Goal: Task Accomplishment & Management: Use online tool/utility

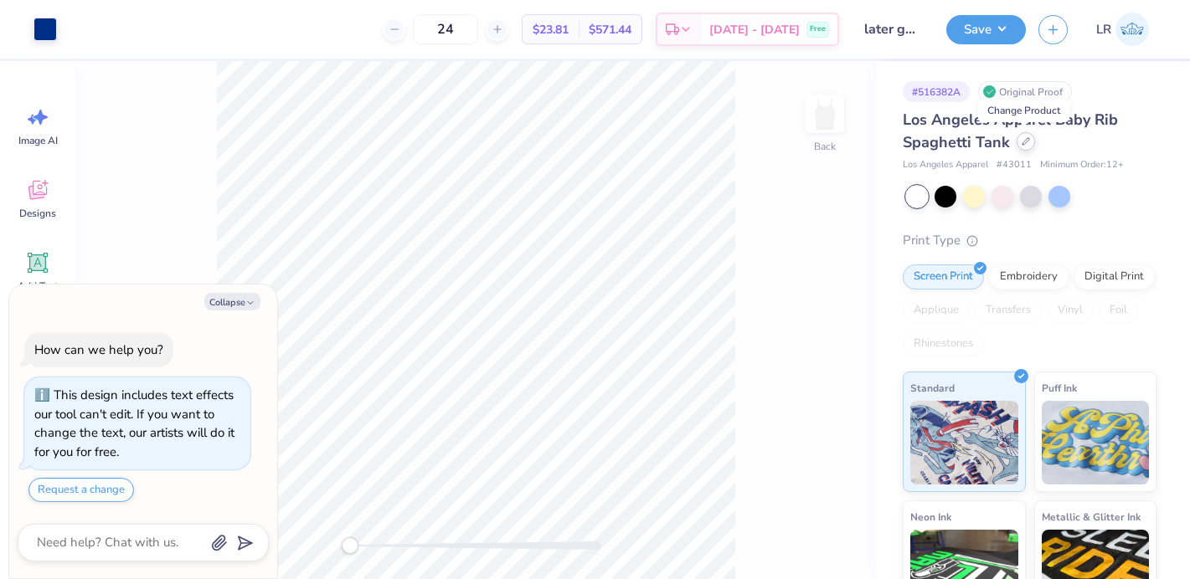
click at [1022, 145] on icon at bounding box center [1026, 141] width 8 height 8
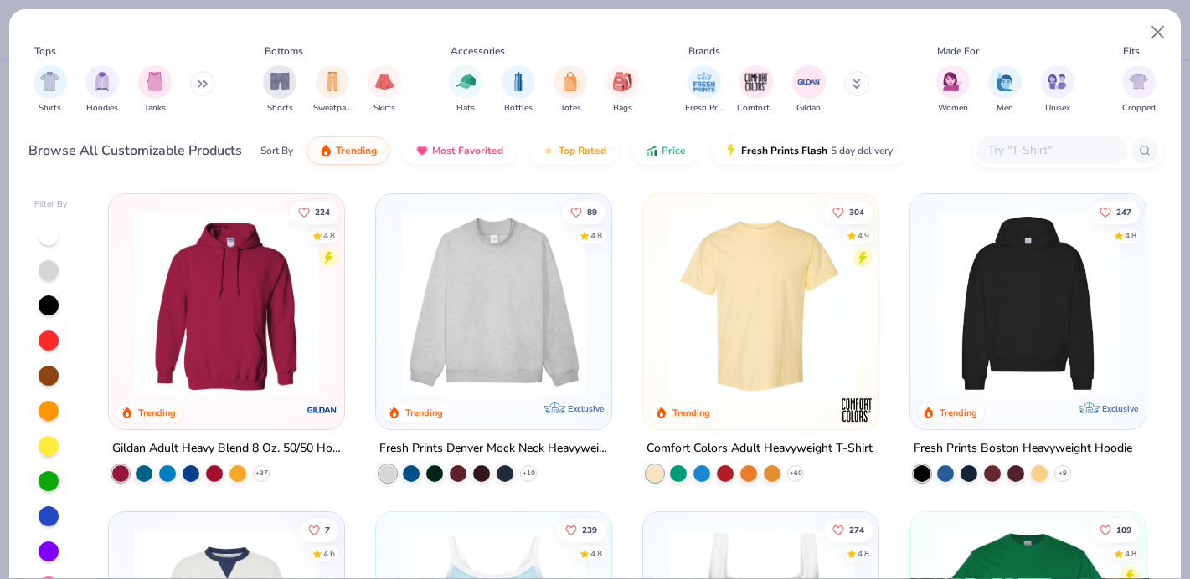
click at [136, 90] on div "Shirts Hoodies Tanks" at bounding box center [124, 90] width 193 height 62
click at [142, 87] on div "filter for Tanks" at bounding box center [154, 80] width 33 height 33
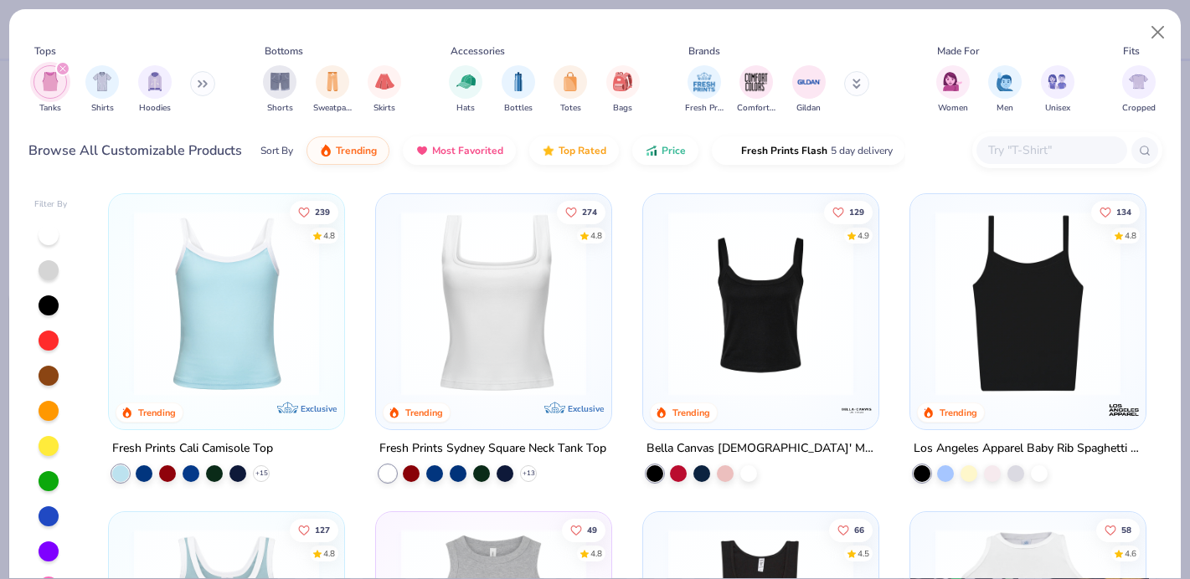
click at [501, 332] on img at bounding box center [494, 303] width 202 height 185
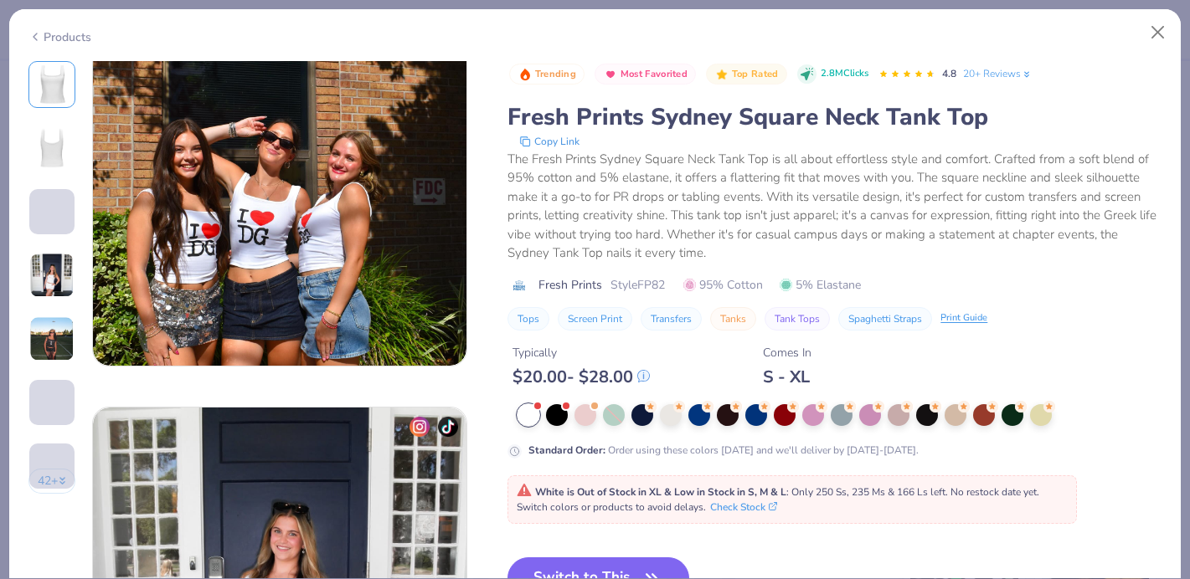
scroll to position [905, 0]
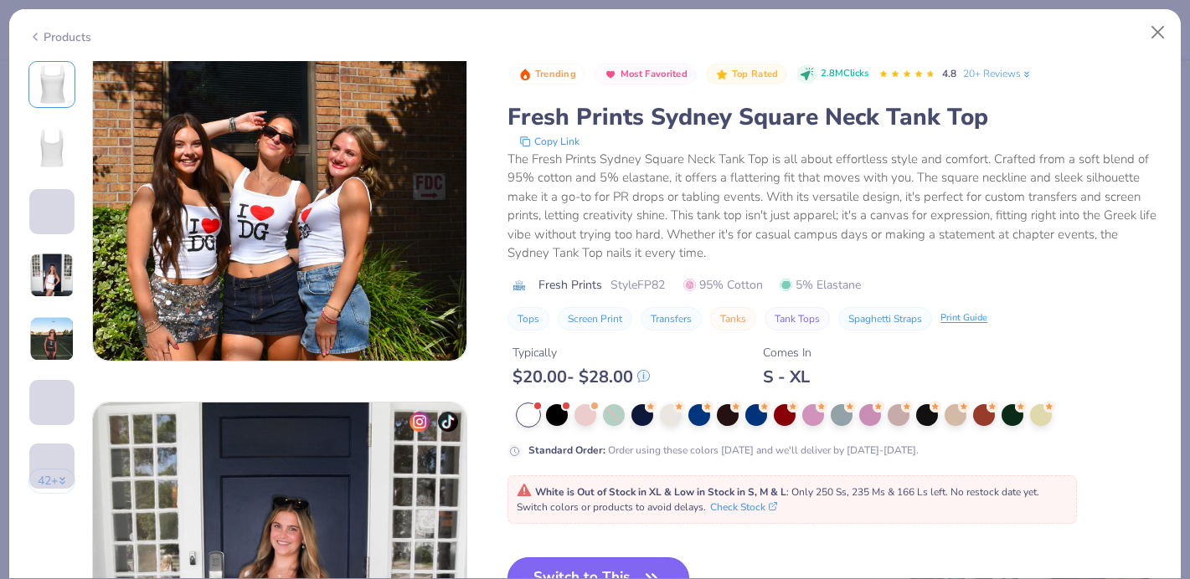
click at [589, 558] on button "Switch to This" at bounding box center [598, 579] width 182 height 42
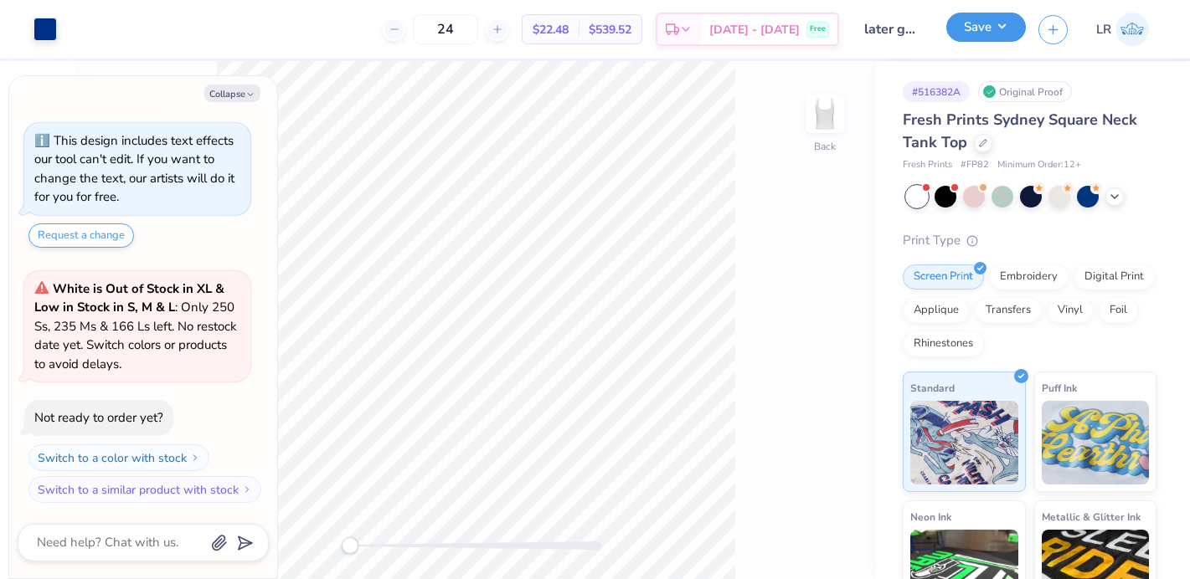
click at [989, 30] on button "Save" at bounding box center [986, 27] width 80 height 29
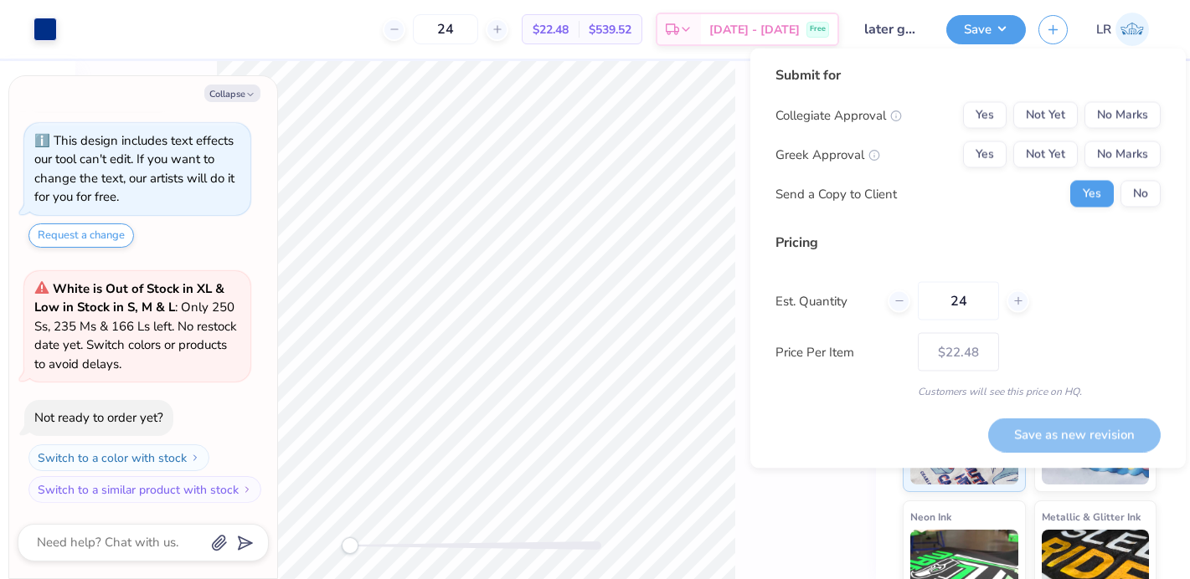
click at [1010, 151] on div "Yes Not Yet No Marks" at bounding box center [1062, 155] width 198 height 27
click at [990, 155] on button "Yes" at bounding box center [985, 155] width 44 height 27
click at [1144, 111] on button "No Marks" at bounding box center [1122, 115] width 76 height 27
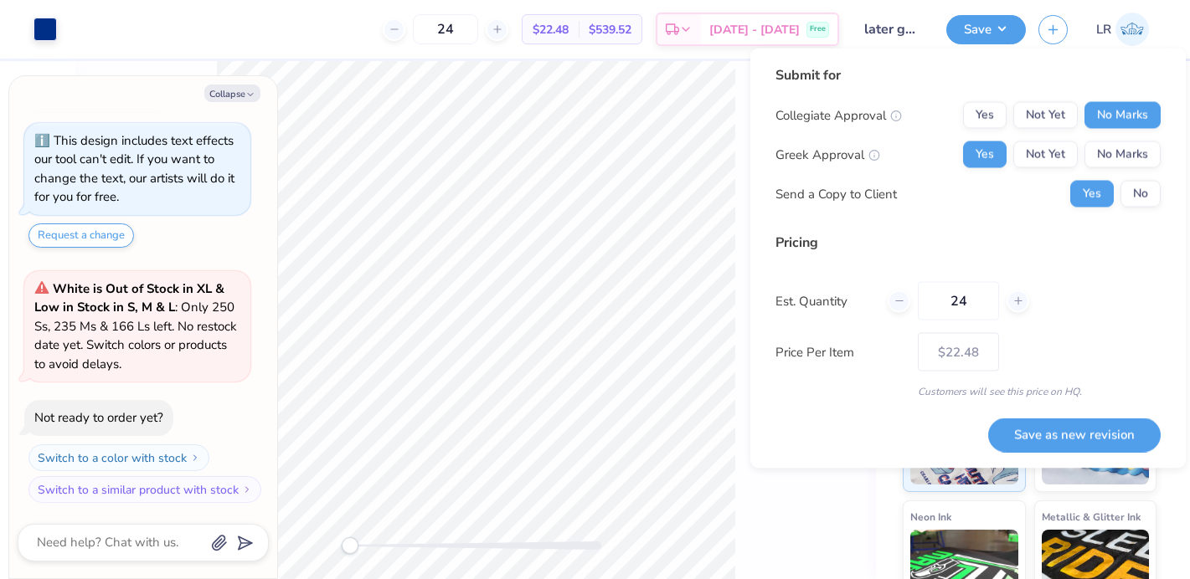
click at [1068, 435] on button "Save as new revision" at bounding box center [1074, 435] width 172 height 34
type textarea "x"
type input "– –"
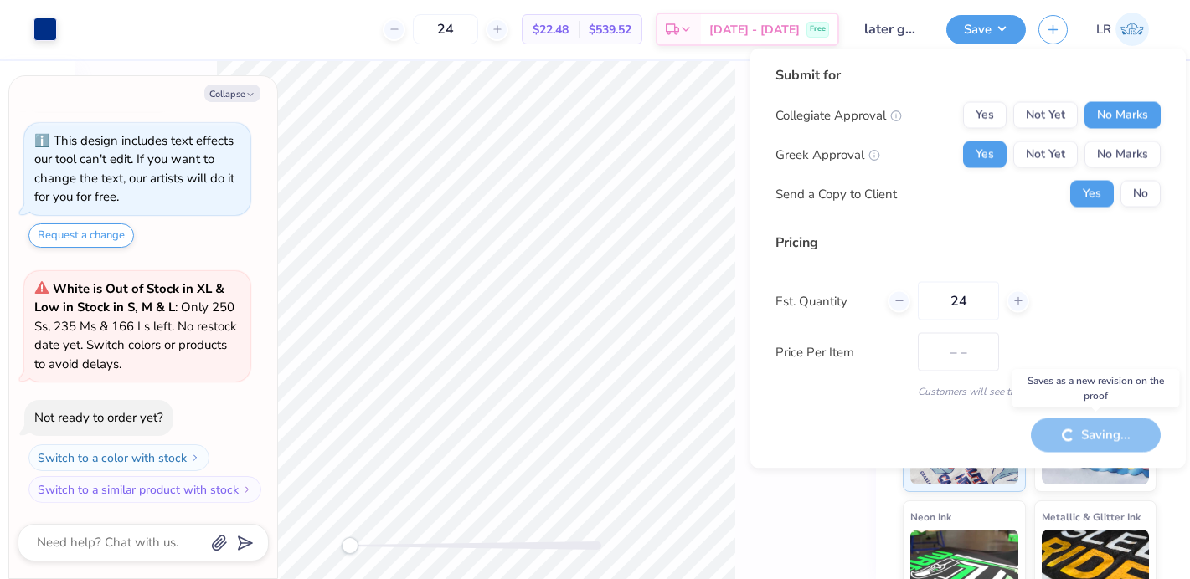
type textarea "x"
type input "$22.48"
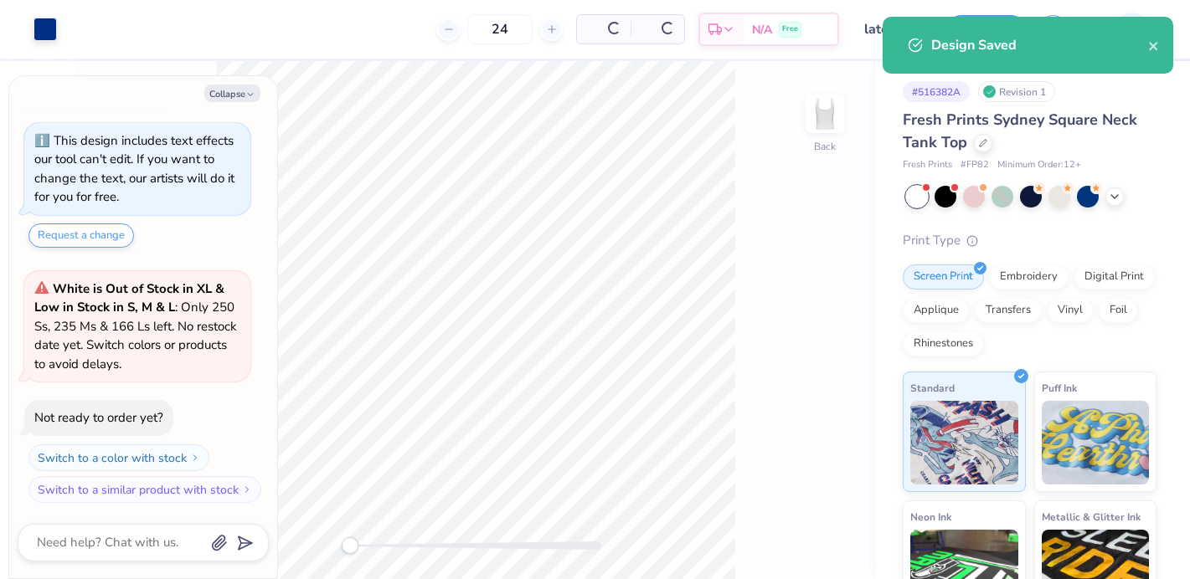
type textarea "x"
type input "– –"
click at [980, 152] on div "Fresh Prints Sydney Square Neck Tank Top" at bounding box center [1030, 131] width 254 height 45
click at [983, 148] on div at bounding box center [983, 141] width 18 height 18
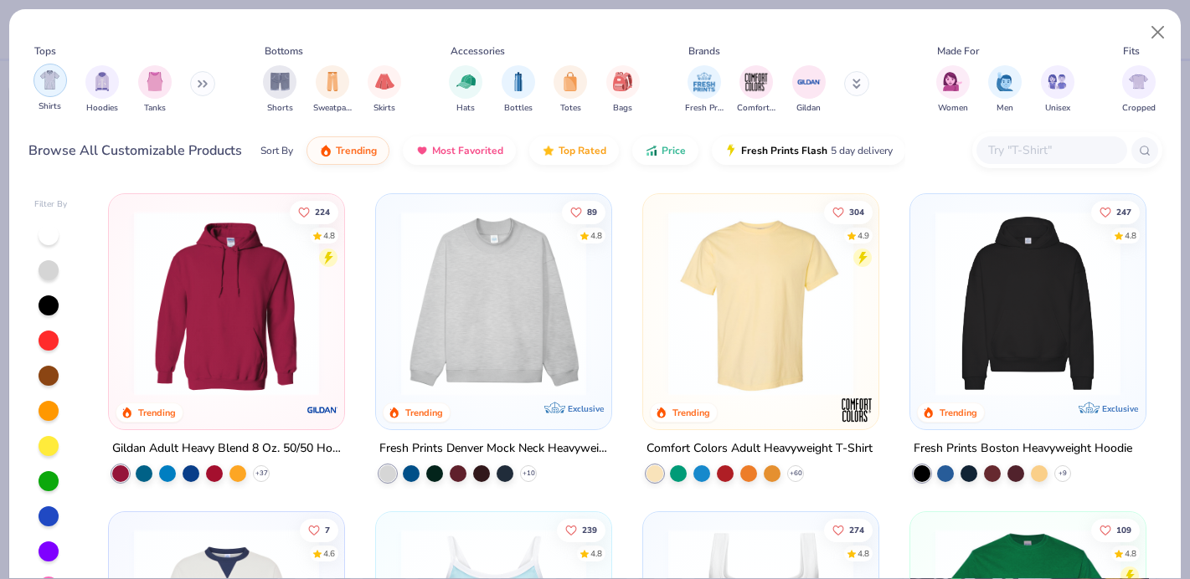
click at [40, 70] on div "filter for Shirts" at bounding box center [49, 80] width 33 height 33
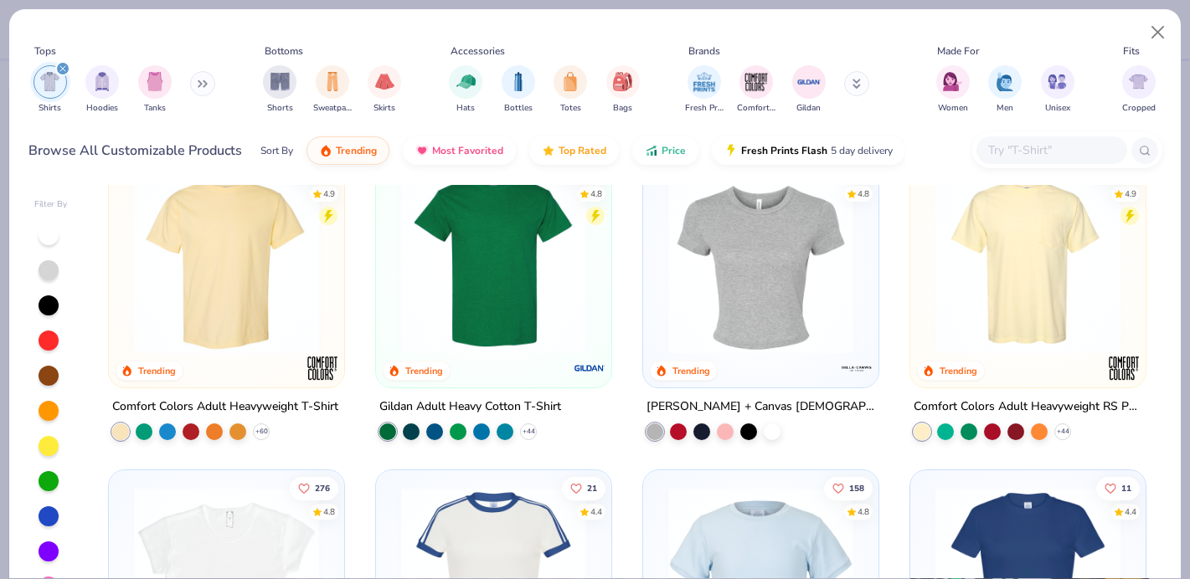
scroll to position [45, 0]
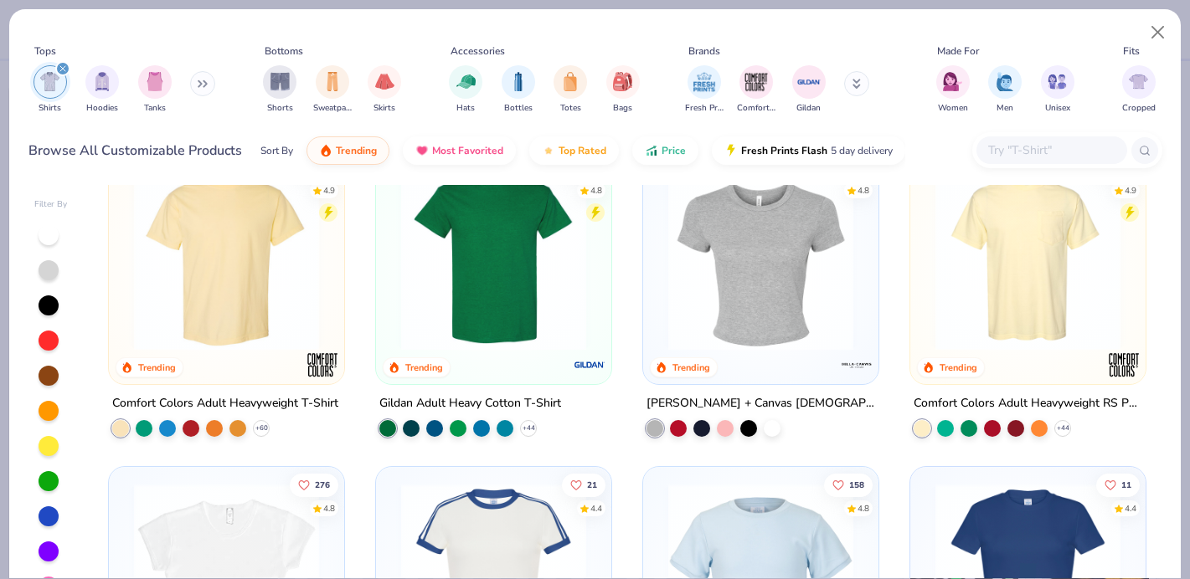
click at [45, 235] on div at bounding box center [49, 235] width 20 height 20
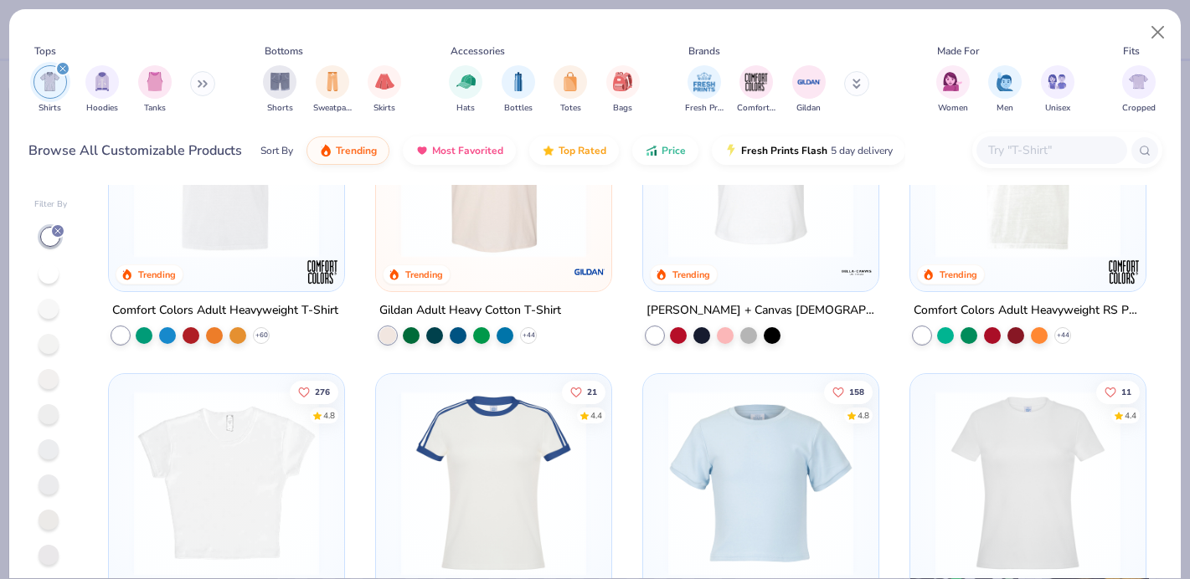
scroll to position [142, 0]
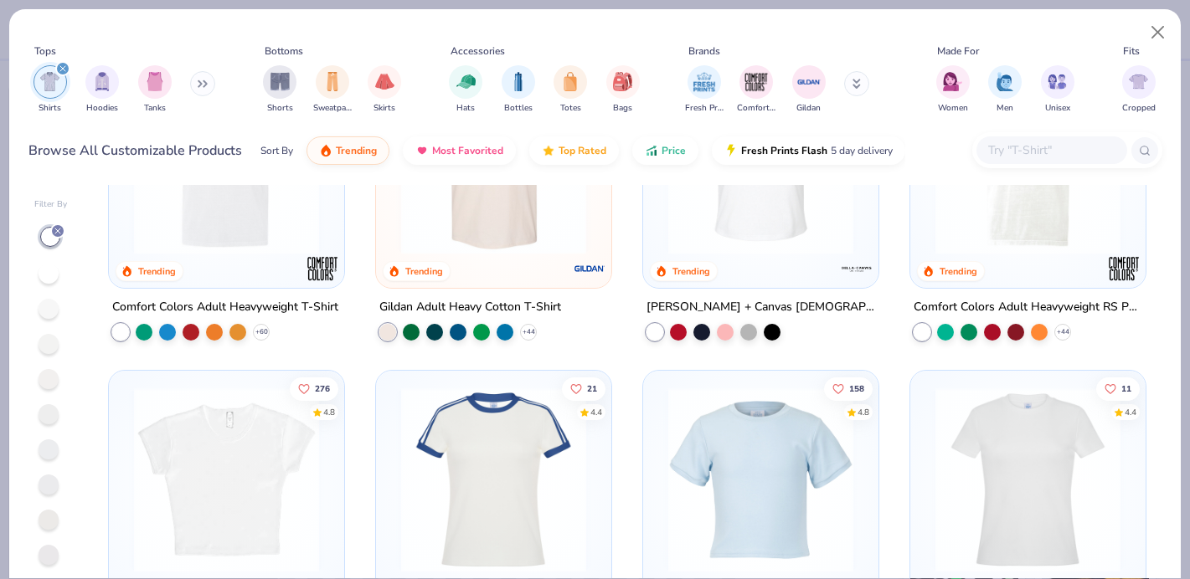
click at [406, 456] on img at bounding box center [494, 480] width 202 height 185
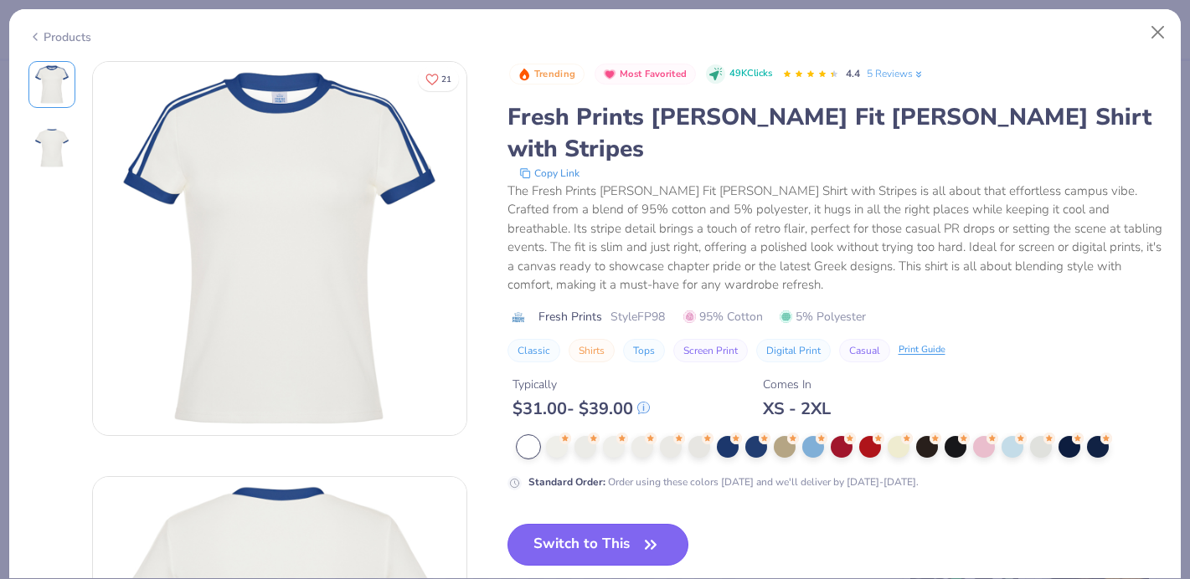
click at [531, 524] on button "Switch to This" at bounding box center [598, 545] width 182 height 42
type textarea "x"
type input "50"
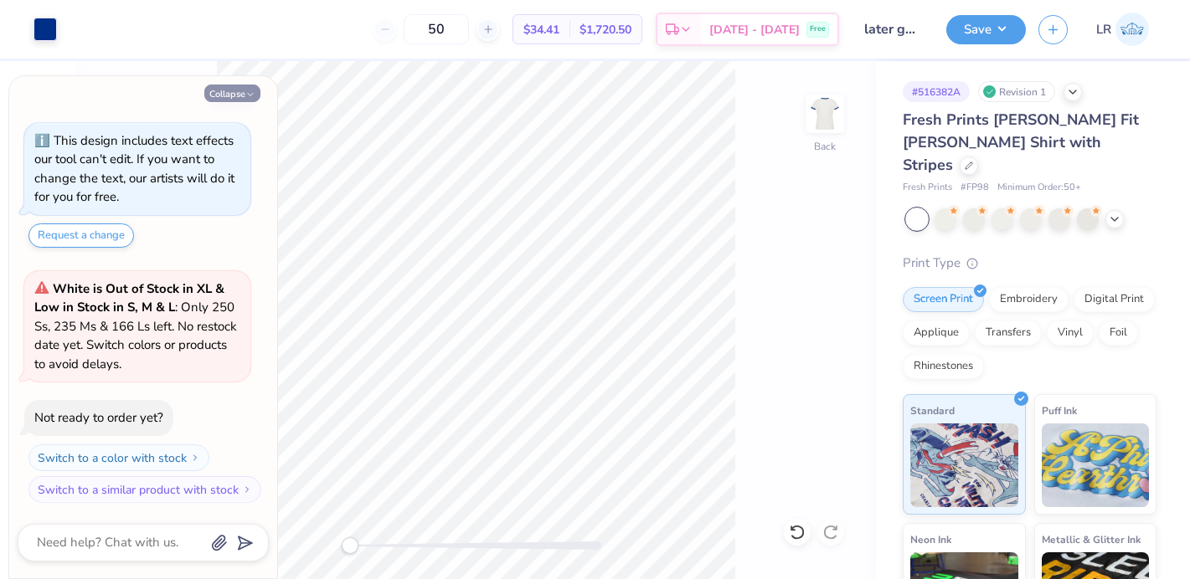
click at [242, 89] on button "Collapse" at bounding box center [232, 94] width 56 height 18
type textarea "x"
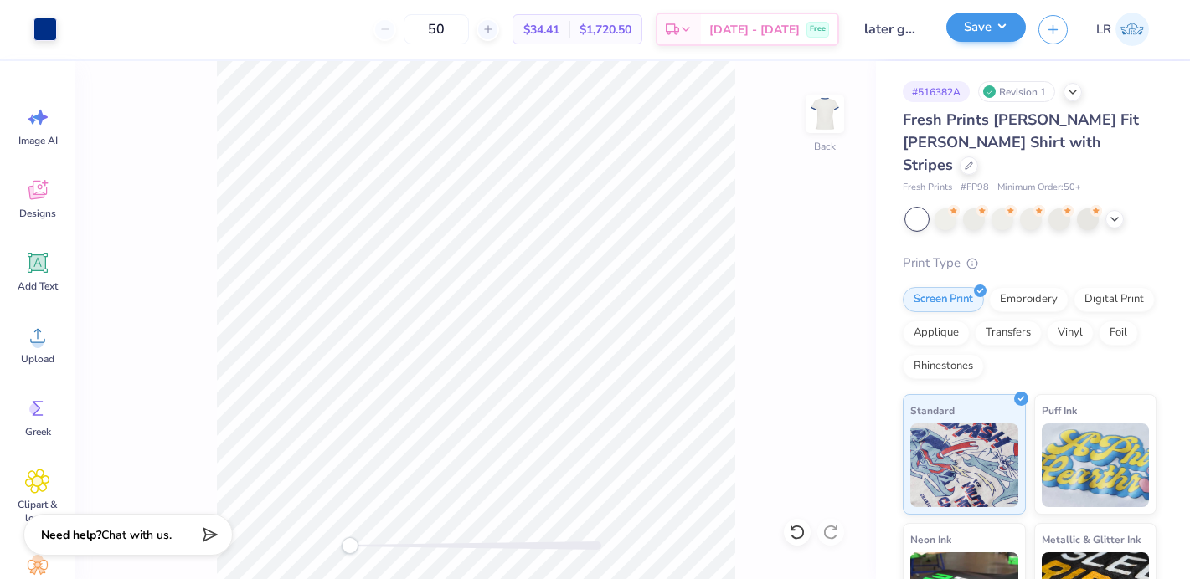
click at [1007, 41] on div "Save" at bounding box center [986, 29] width 80 height 29
click at [996, 31] on button "Save" at bounding box center [986, 27] width 80 height 29
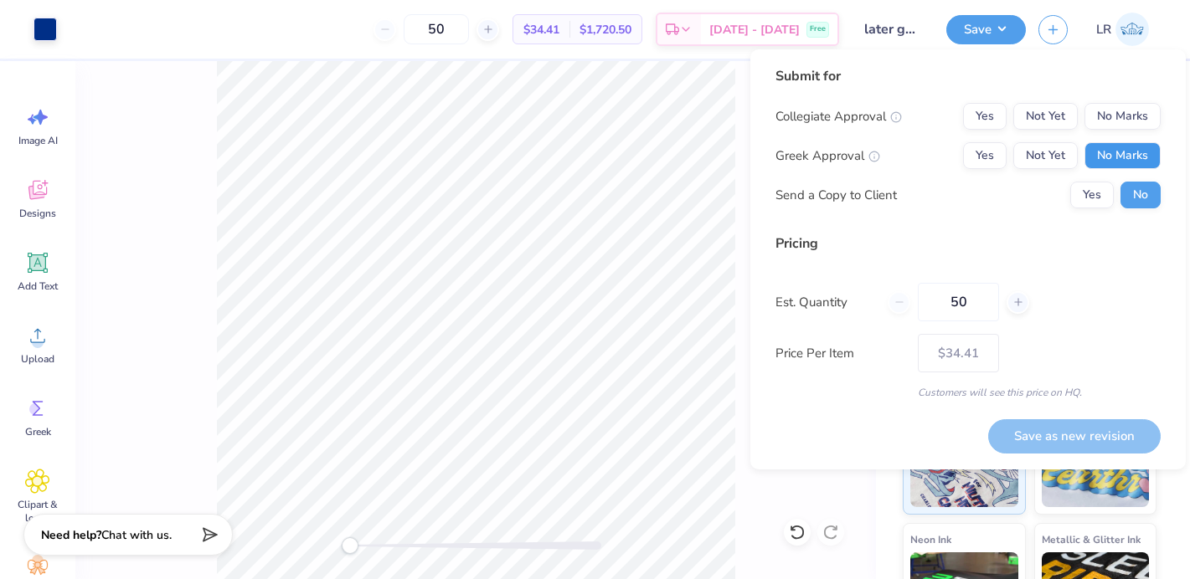
click at [1122, 152] on button "No Marks" at bounding box center [1122, 155] width 76 height 27
click at [1005, 157] on button "Yes" at bounding box center [985, 155] width 44 height 27
click at [1105, 111] on button "No Marks" at bounding box center [1122, 116] width 76 height 27
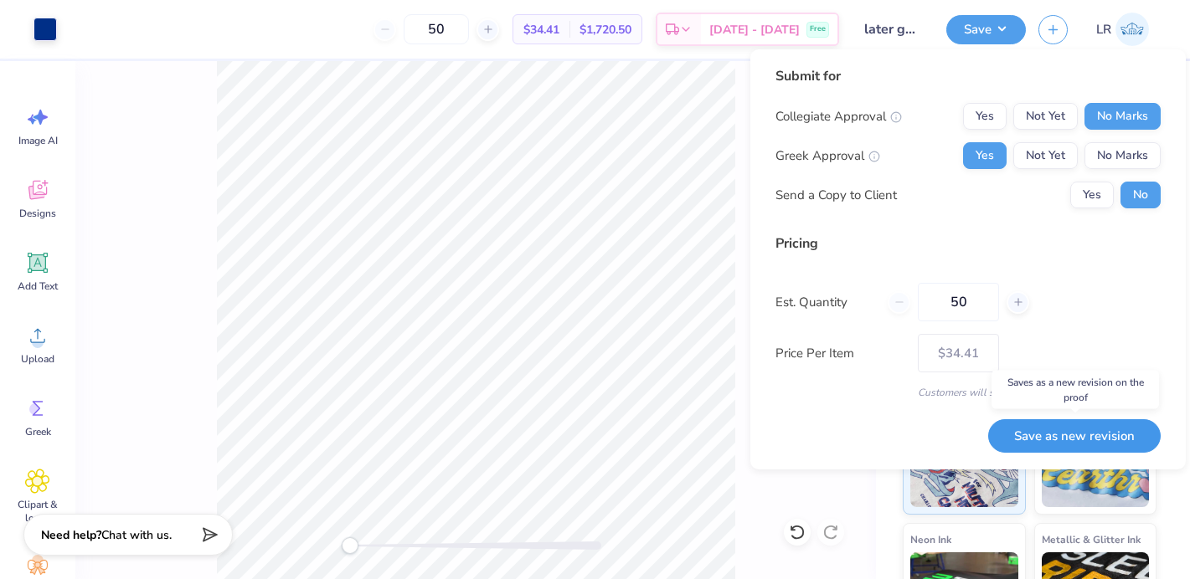
click at [1055, 445] on button "Save as new revision" at bounding box center [1074, 436] width 172 height 34
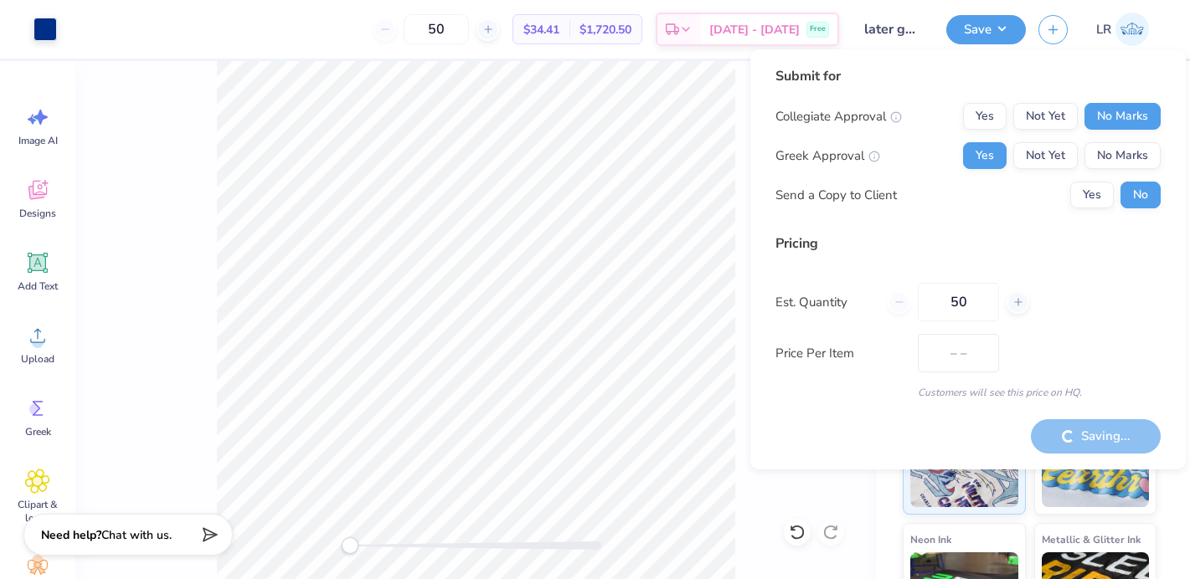
type input "$34.41"
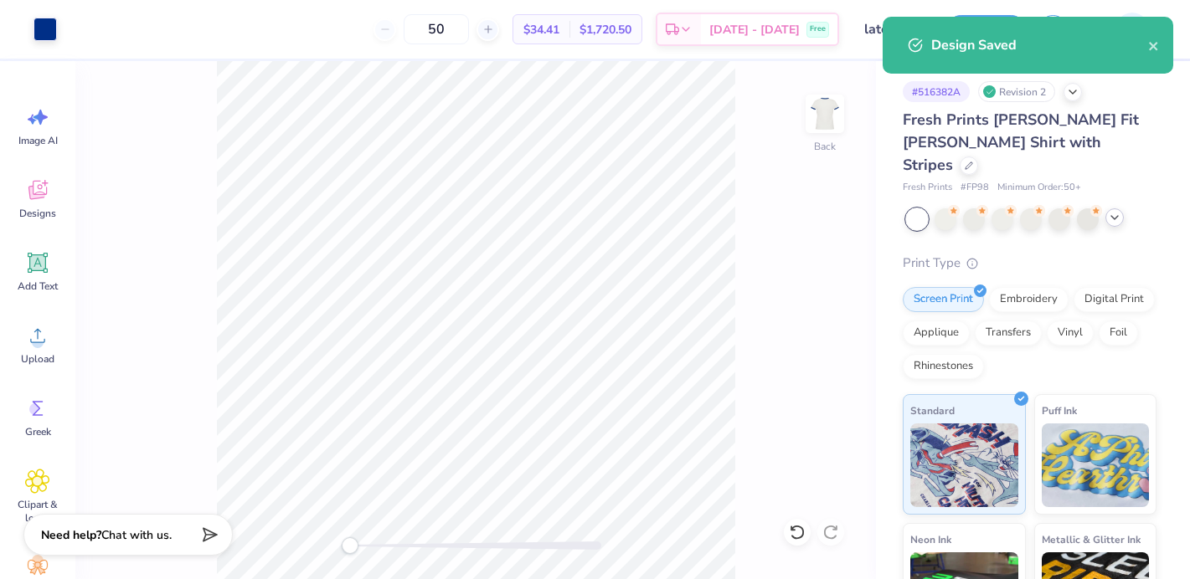
click at [1116, 216] on polyline at bounding box center [1114, 217] width 7 height 3
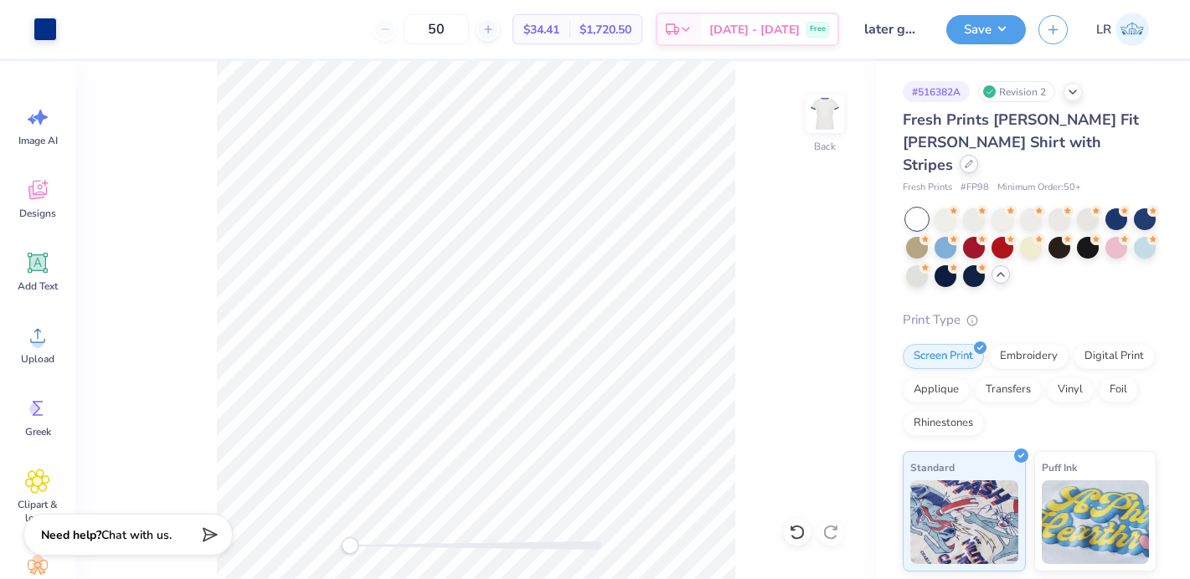
click at [978, 155] on div at bounding box center [969, 164] width 18 height 18
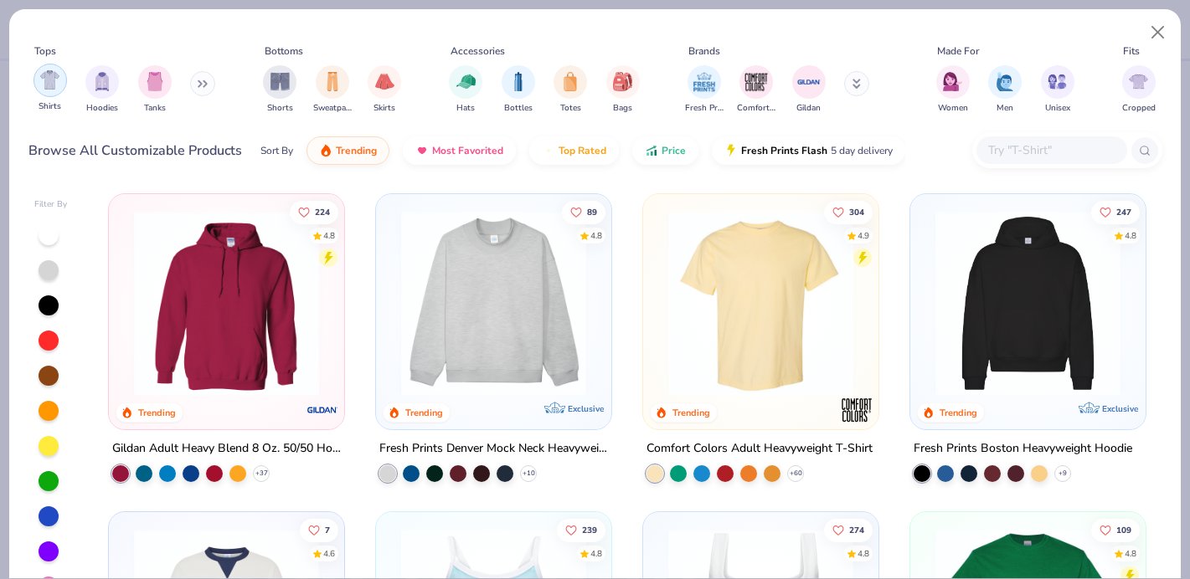
click at [41, 89] on img "filter for Shirts" at bounding box center [49, 79] width 19 height 19
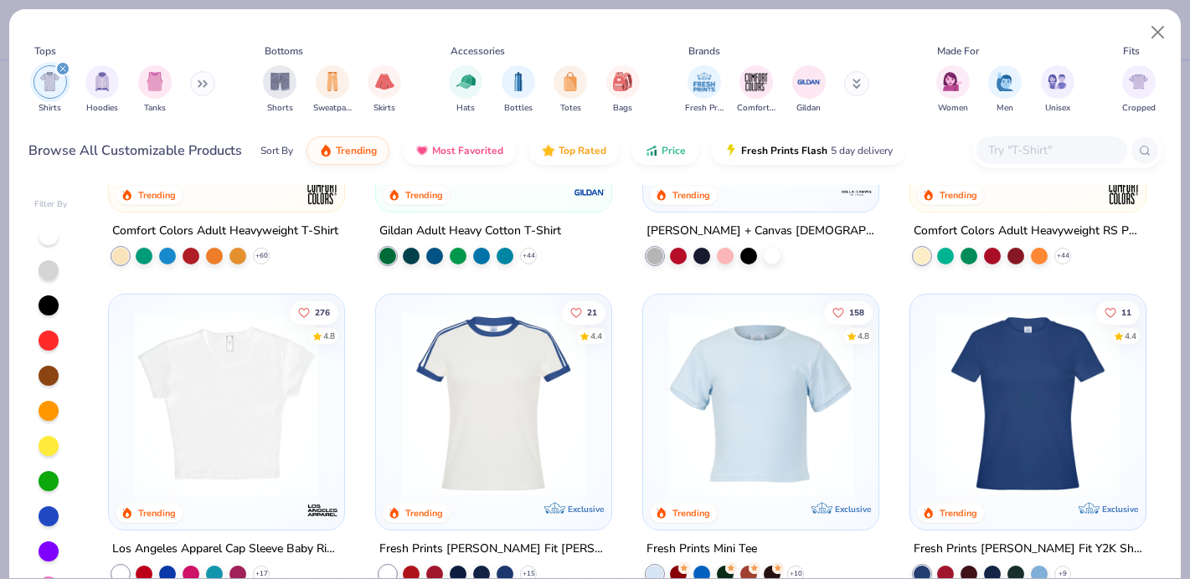
scroll to position [347, 0]
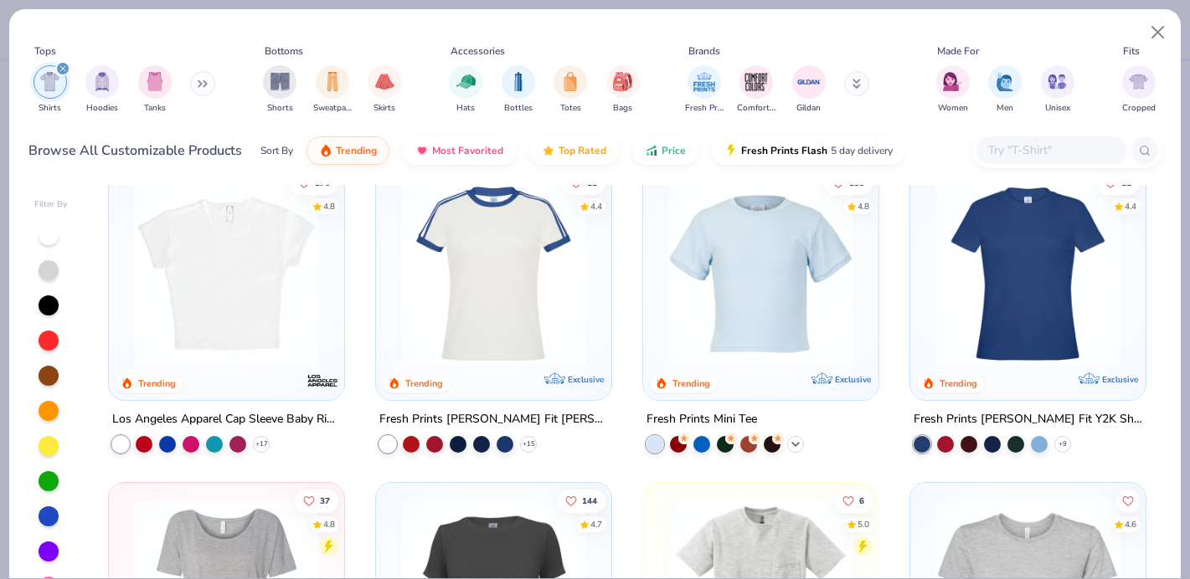
click at [800, 442] on icon at bounding box center [795, 444] width 13 height 13
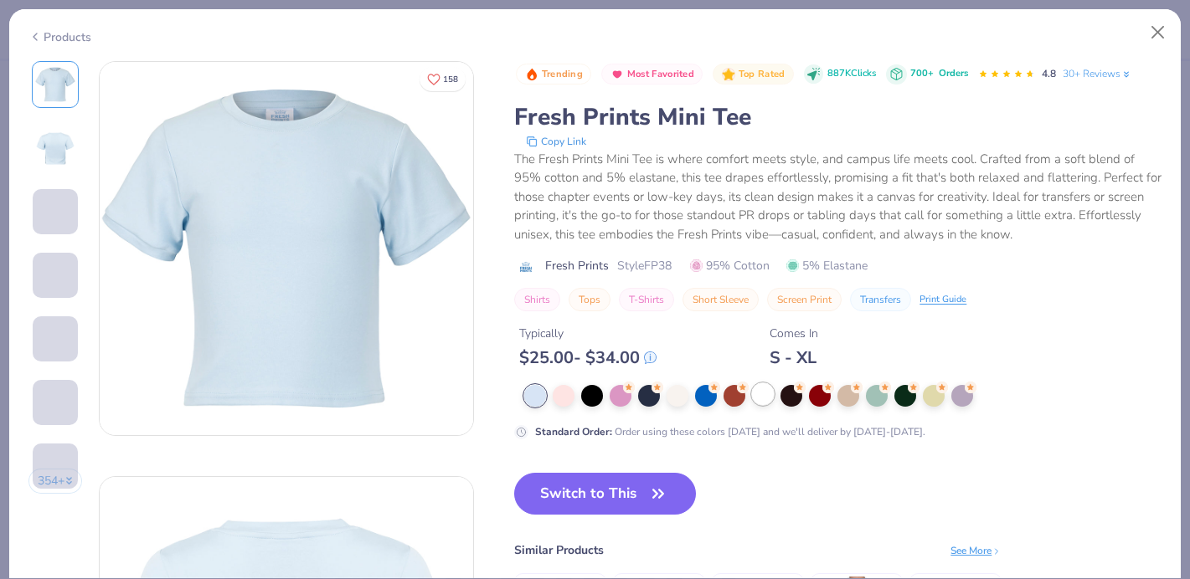
click at [762, 392] on div at bounding box center [763, 394] width 22 height 22
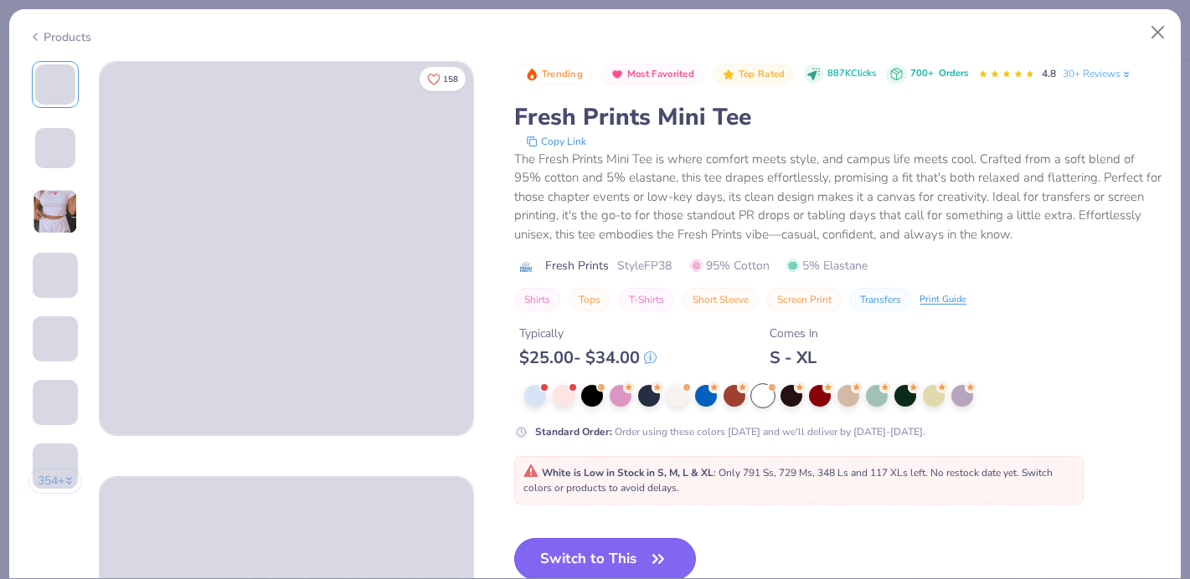
click at [605, 547] on button "Switch to This" at bounding box center [605, 559] width 182 height 42
click at [50, 197] on div "Designs" at bounding box center [38, 198] width 60 height 63
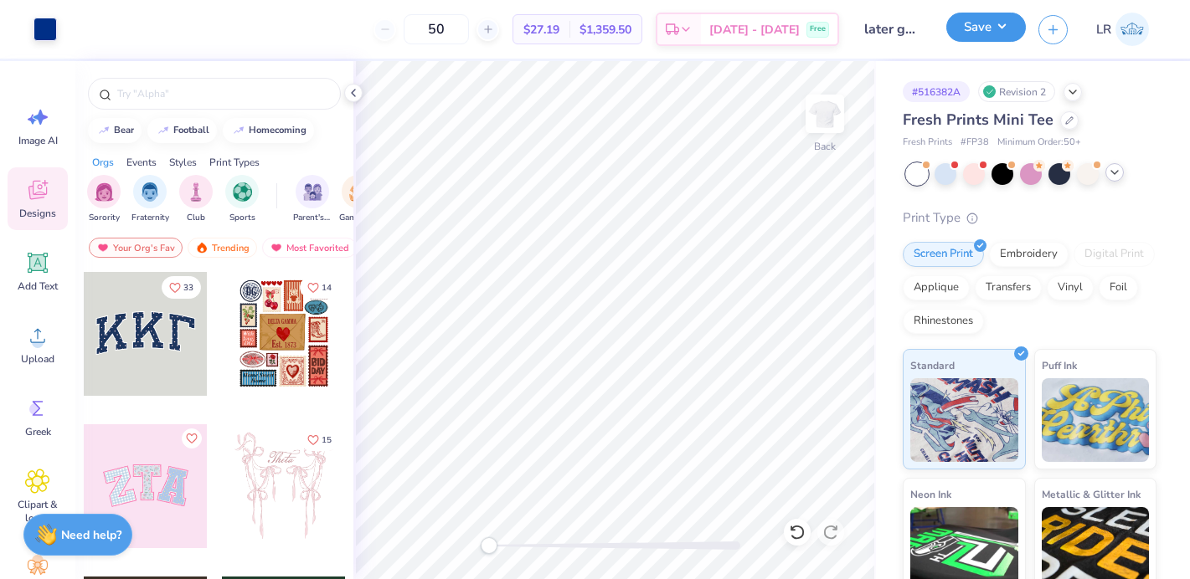
click at [961, 22] on button "Save" at bounding box center [986, 27] width 80 height 29
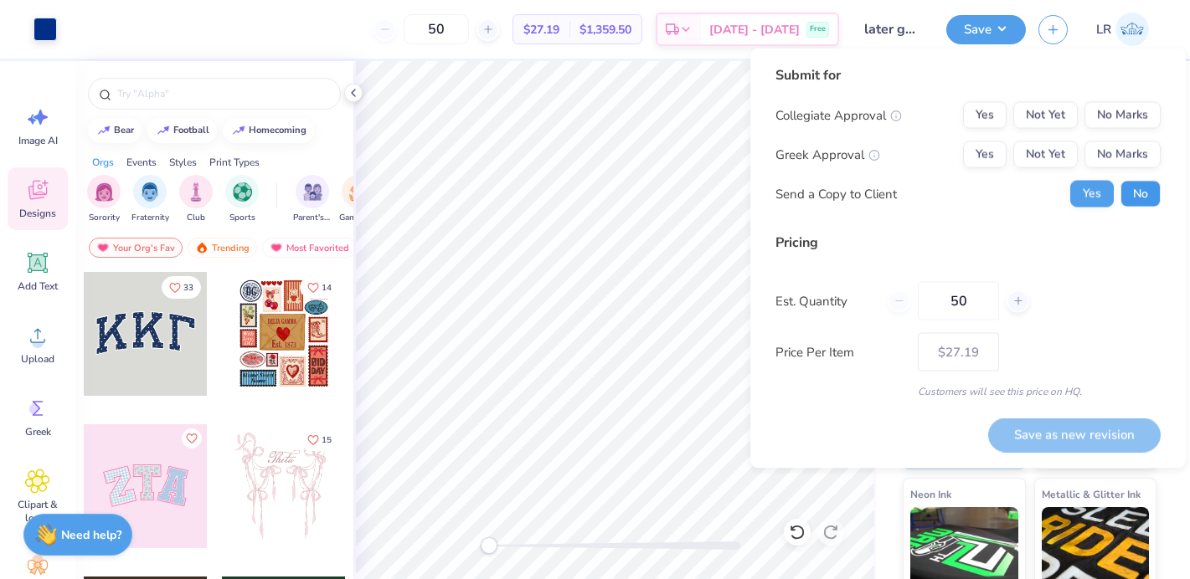
click at [1140, 193] on button "No" at bounding box center [1140, 194] width 40 height 27
click at [1131, 156] on button "No Marks" at bounding box center [1122, 155] width 76 height 27
click at [1016, 157] on button "Not Yet" at bounding box center [1045, 155] width 64 height 27
click at [981, 156] on button "Yes" at bounding box center [985, 155] width 44 height 27
click at [1137, 117] on button "No Marks" at bounding box center [1122, 115] width 76 height 27
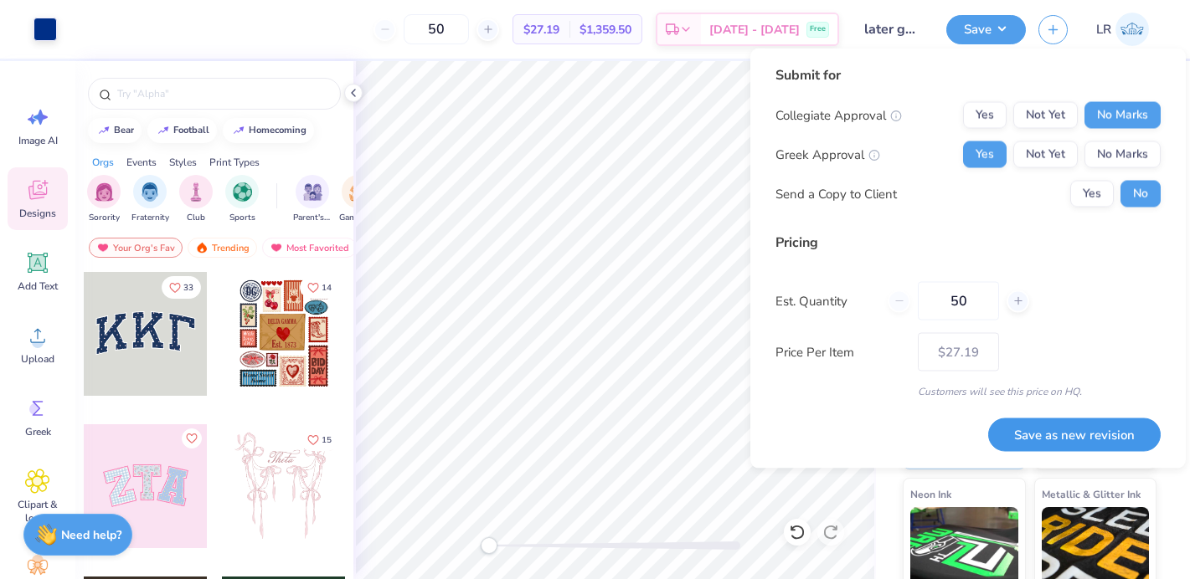
click at [1084, 425] on button "Save as new revision" at bounding box center [1074, 435] width 172 height 34
type input "$27.19"
click at [351, 94] on icon at bounding box center [353, 92] width 13 height 13
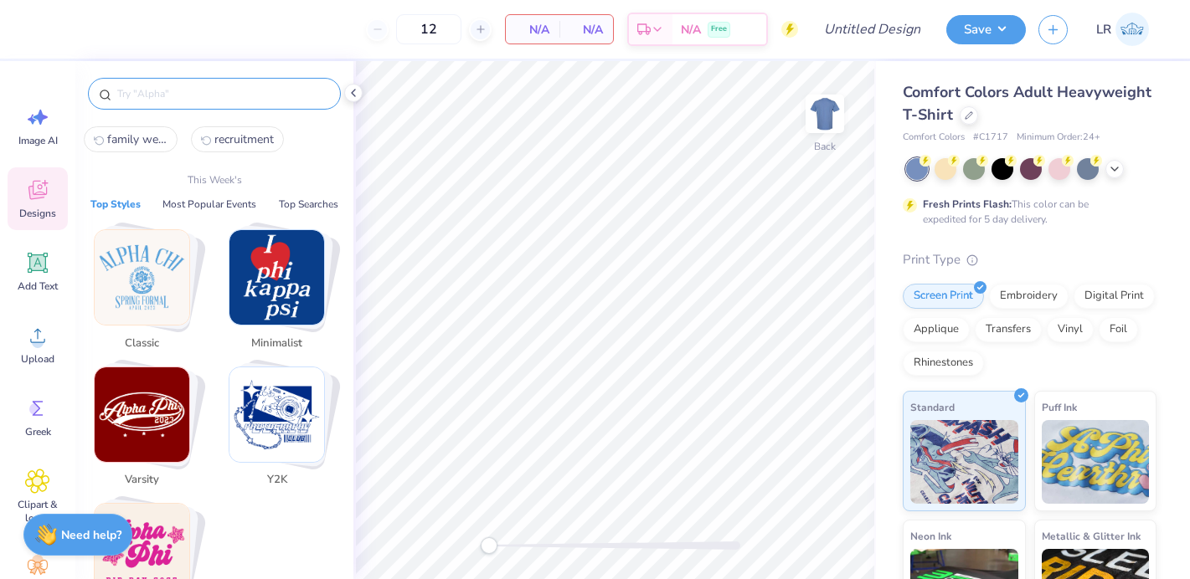
click at [125, 89] on input "text" at bounding box center [223, 93] width 214 height 17
type input "a"
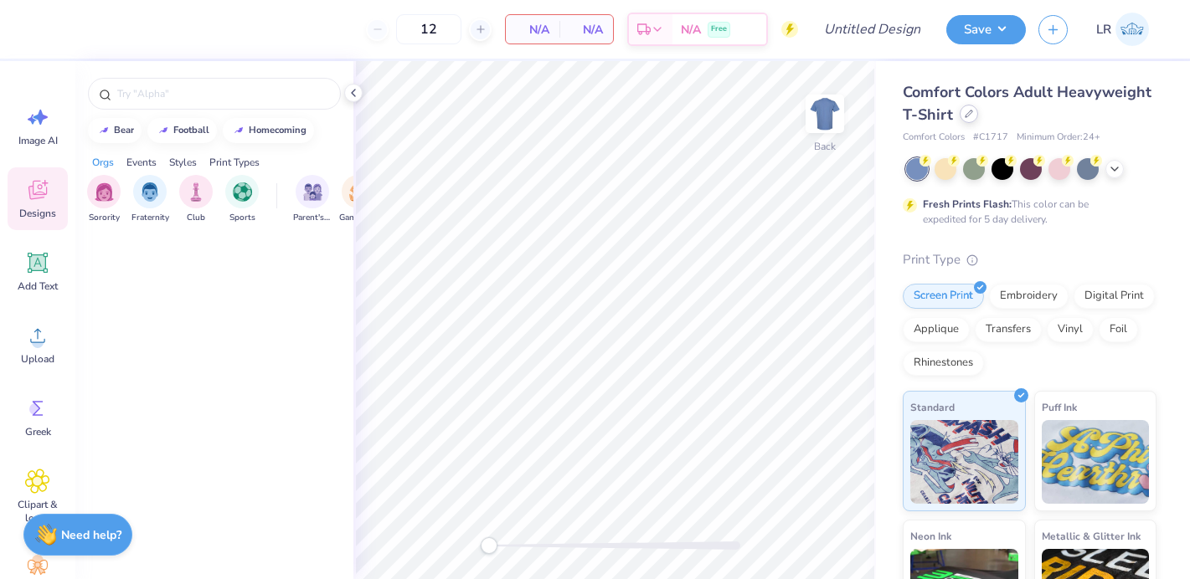
click at [973, 113] on div at bounding box center [969, 114] width 18 height 18
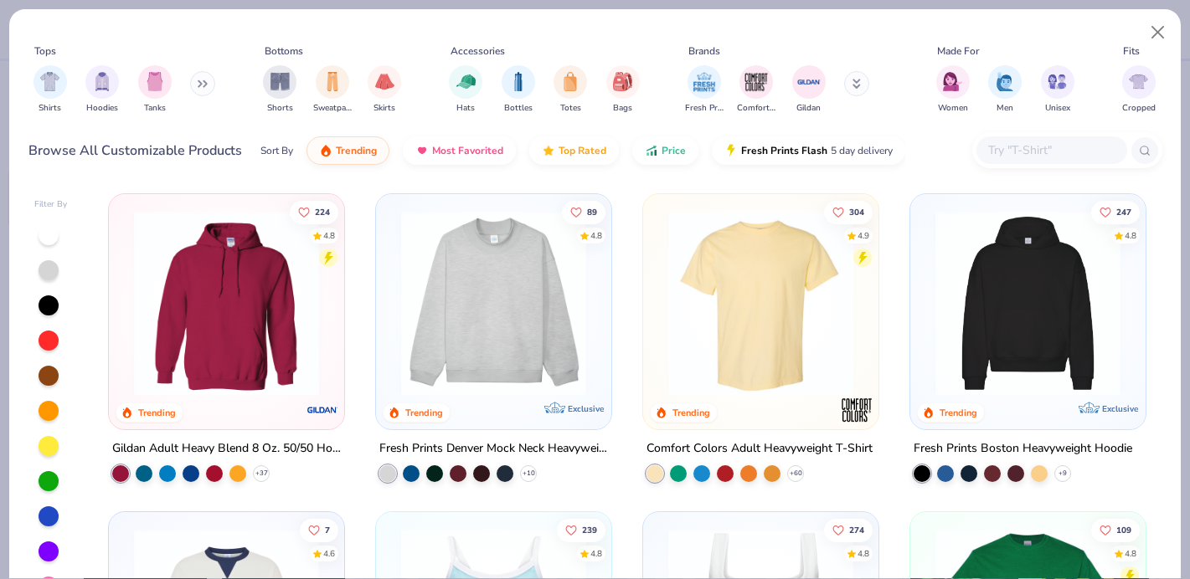
click at [1042, 162] on div at bounding box center [1051, 150] width 151 height 28
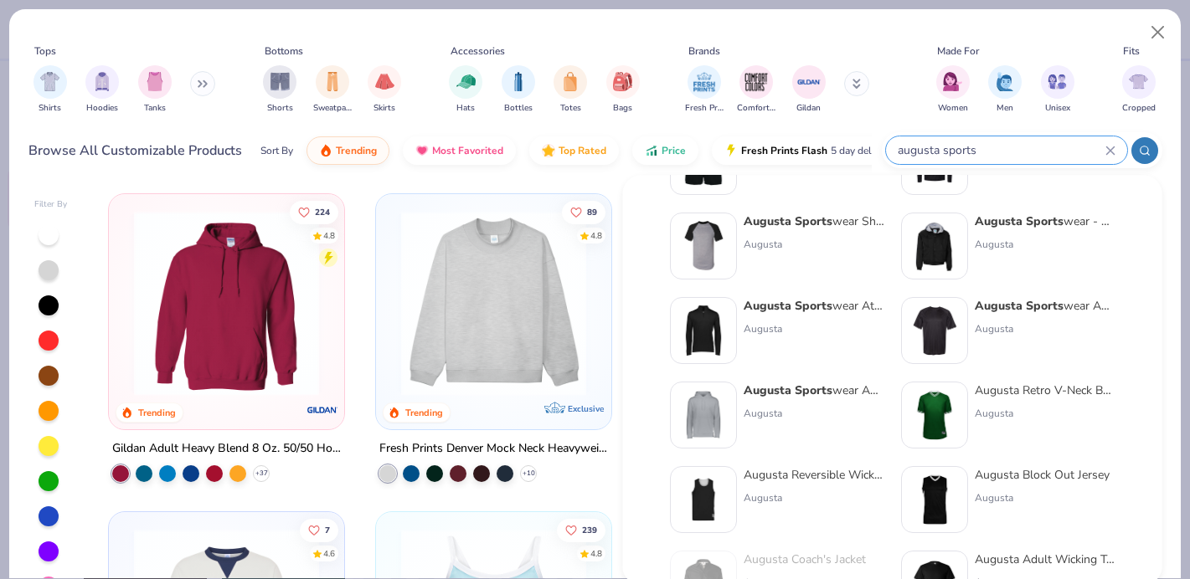
scroll to position [457, 0]
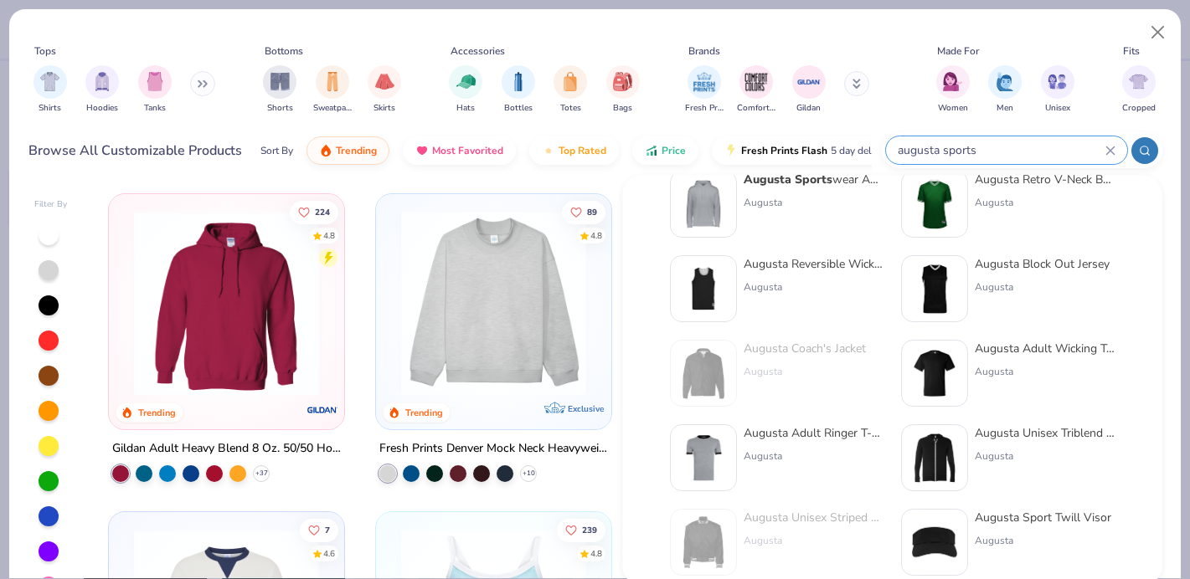
type input "augusta sports"
click at [924, 380] on img at bounding box center [934, 374] width 52 height 52
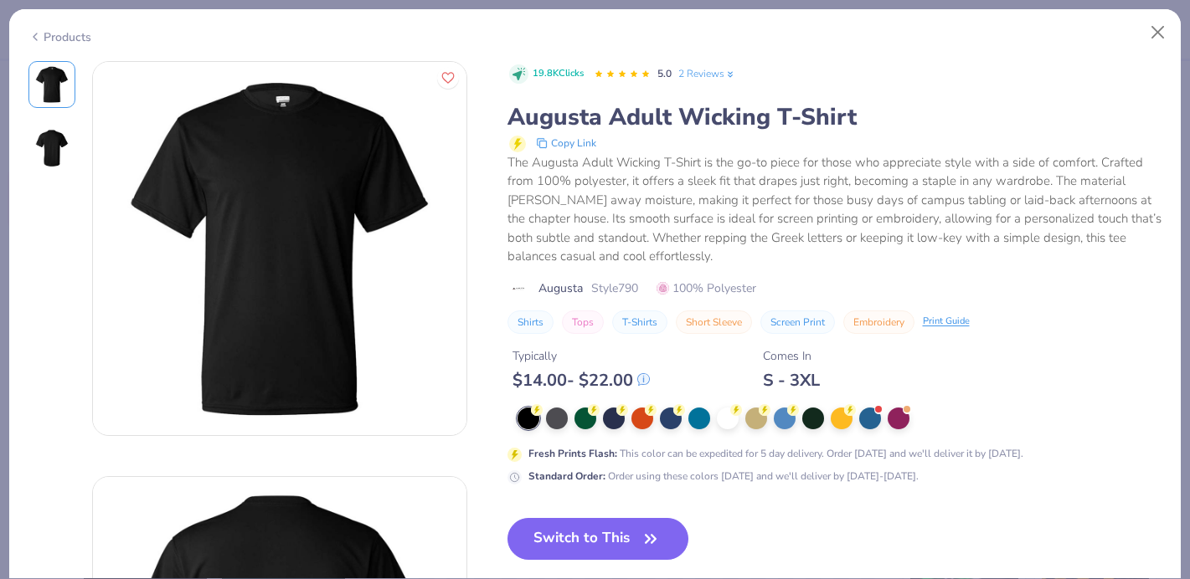
click at [46, 38] on div "Products" at bounding box center [59, 37] width 63 height 18
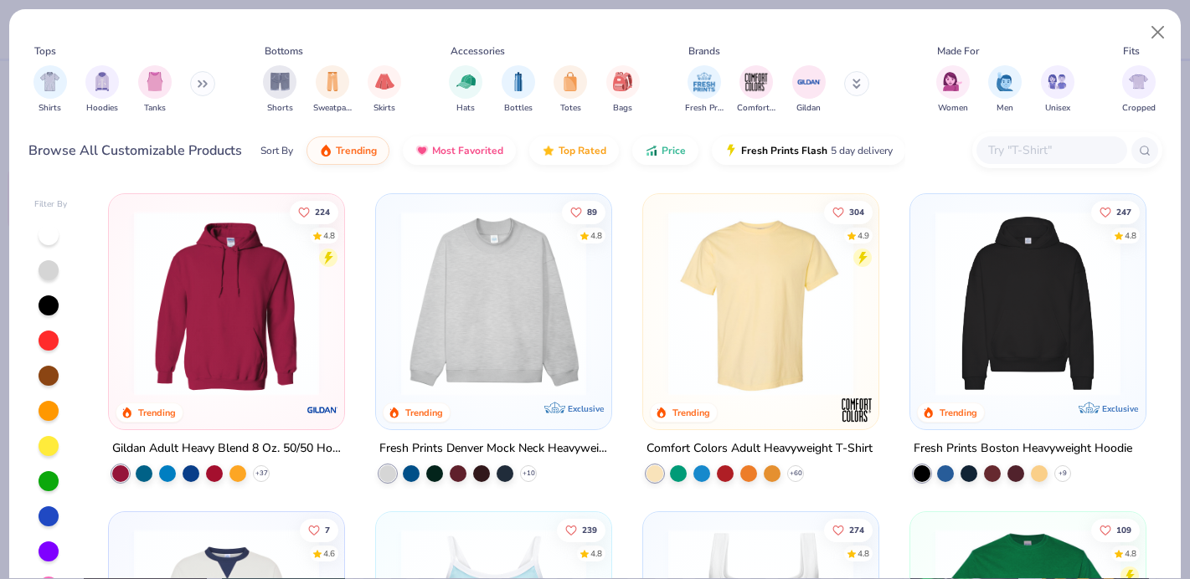
click at [200, 81] on icon at bounding box center [203, 84] width 10 height 8
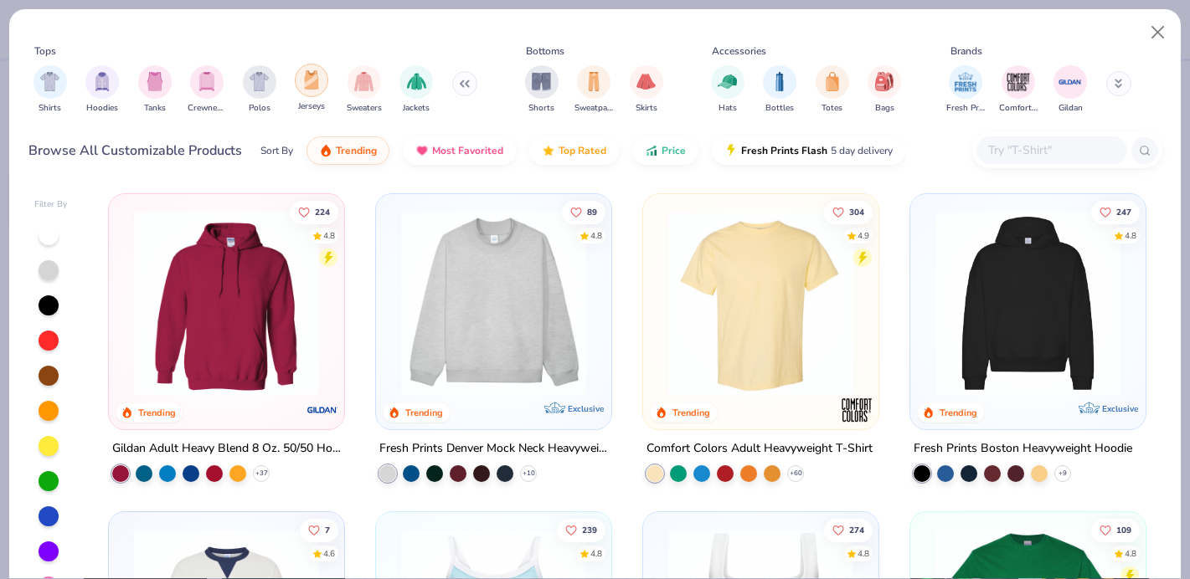
click at [316, 88] on img "filter for Jerseys" at bounding box center [311, 79] width 18 height 19
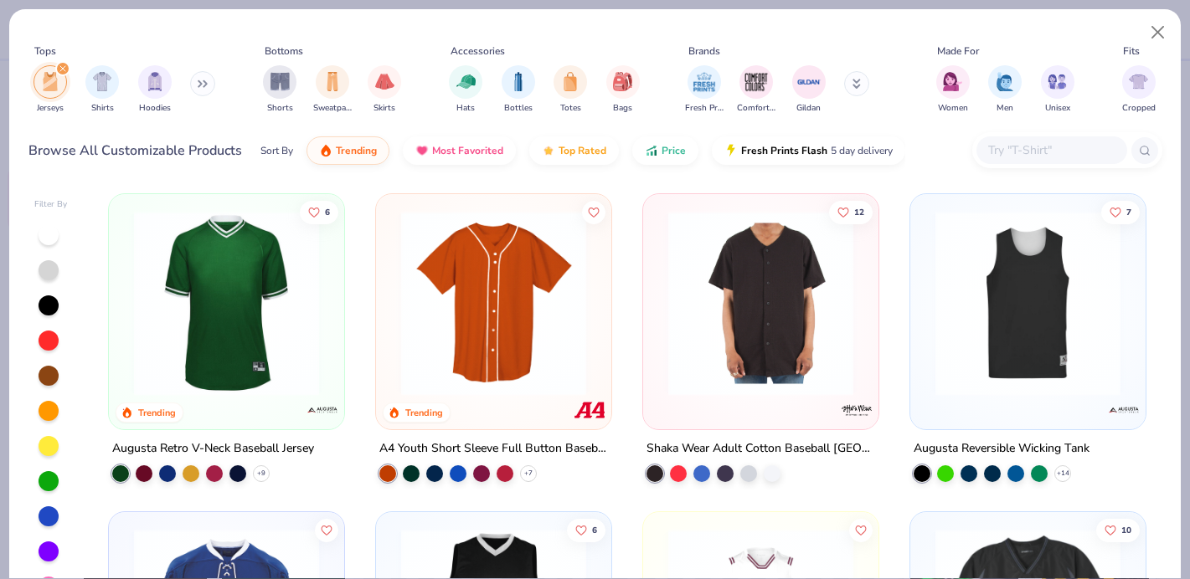
click at [1011, 147] on input "text" at bounding box center [1050, 150] width 129 height 19
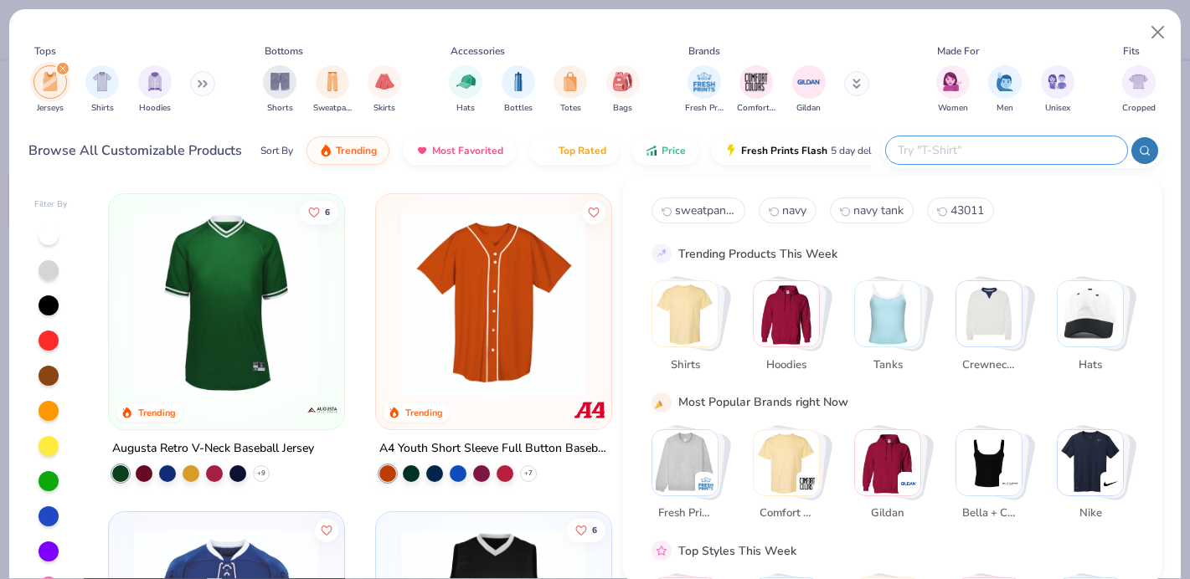
paste input "257"
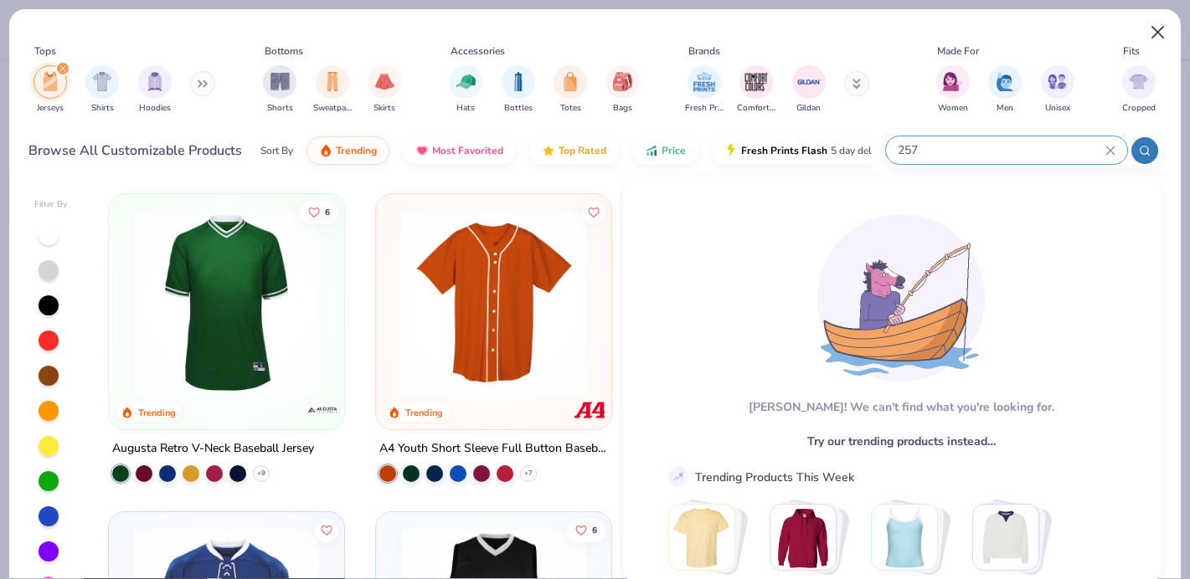
type input "257"
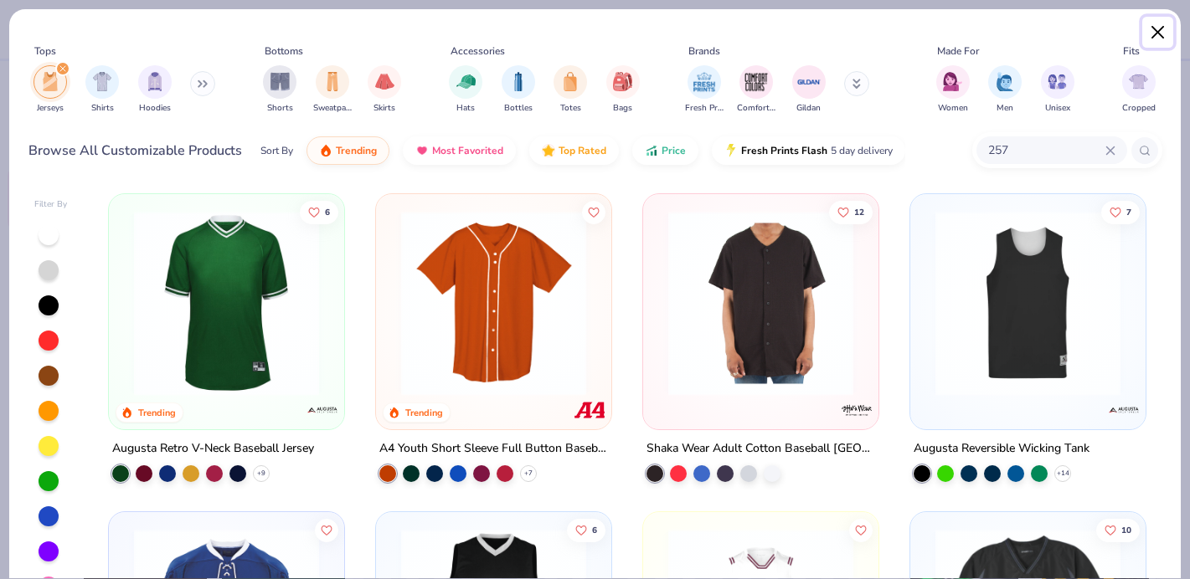
click at [1153, 28] on button "Close" at bounding box center [1158, 33] width 32 height 32
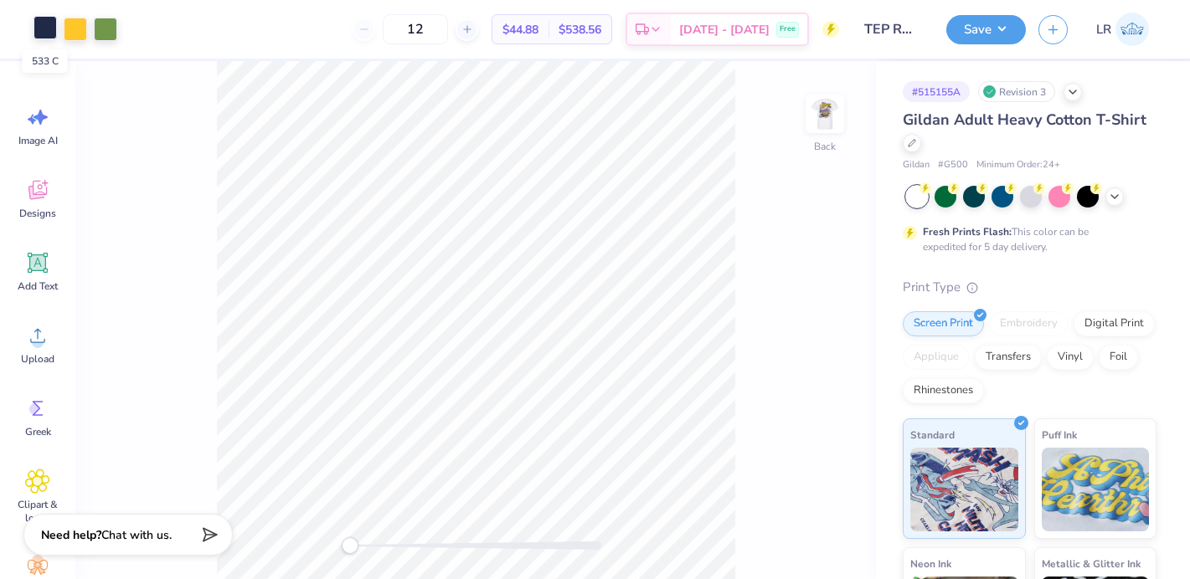
click at [36, 33] on div at bounding box center [44, 27] width 23 height 23
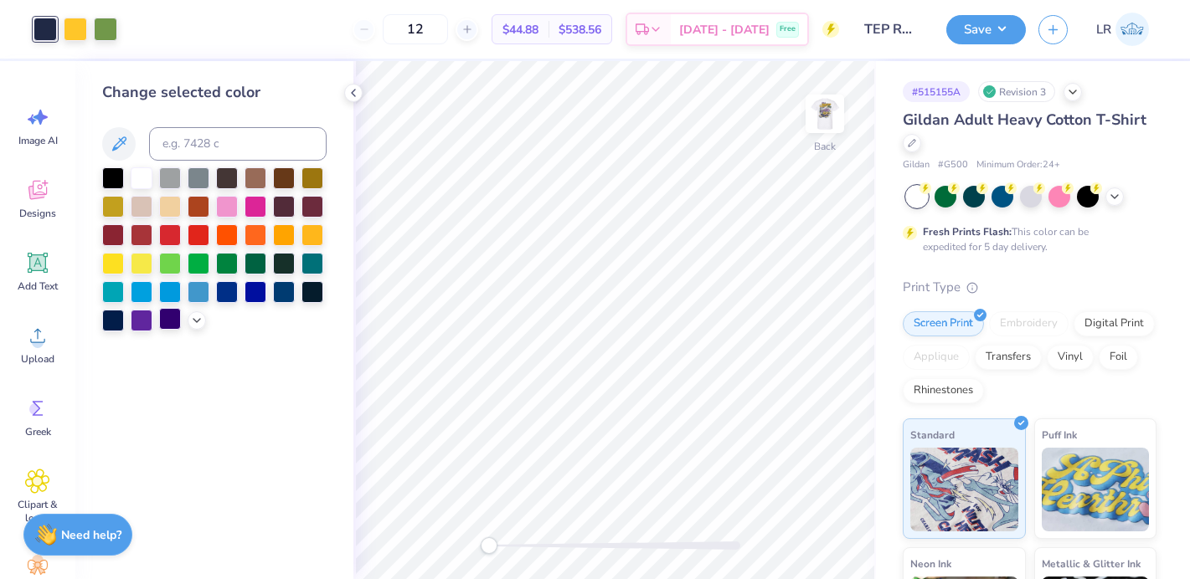
click at [163, 327] on div at bounding box center [170, 319] width 22 height 22
click at [821, 112] on img at bounding box center [824, 113] width 67 height 67
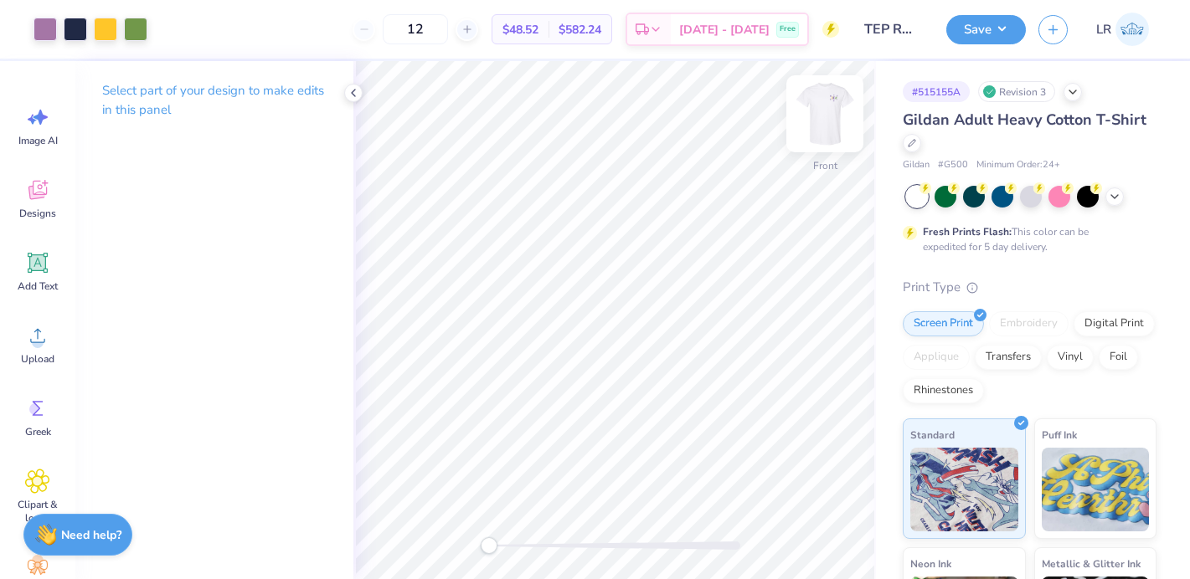
click at [821, 116] on img at bounding box center [824, 113] width 67 height 67
click at [448, 28] on input "12" at bounding box center [415, 29] width 65 height 30
click at [356, 95] on icon at bounding box center [353, 92] width 13 height 13
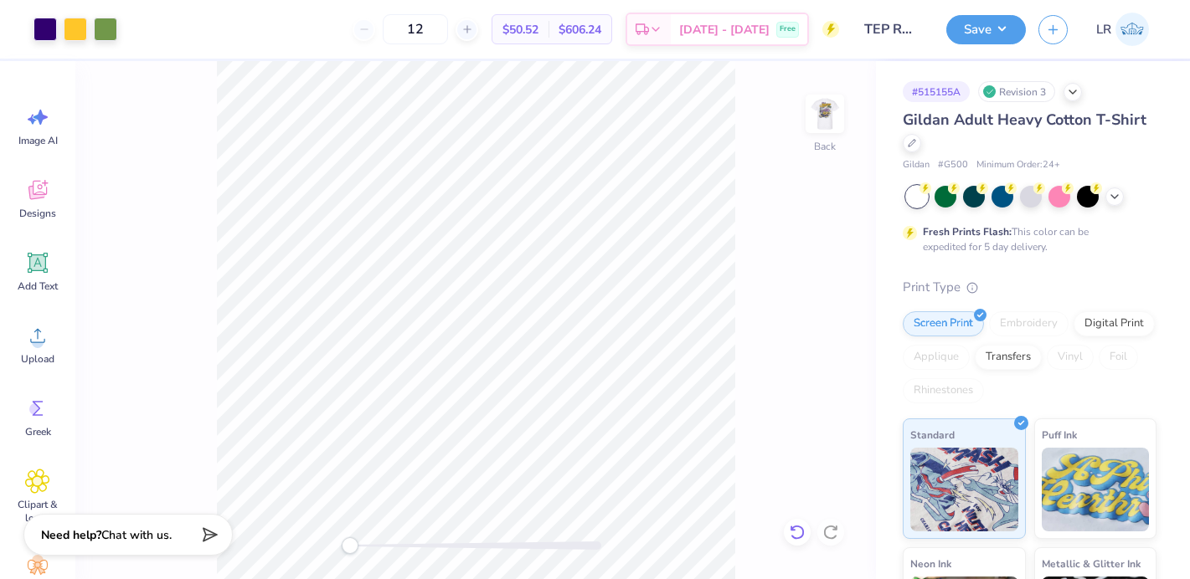
click at [794, 533] on icon at bounding box center [797, 532] width 17 height 17
click at [831, 548] on div "Back" at bounding box center [475, 320] width 800 height 518
click at [833, 535] on icon at bounding box center [830, 532] width 17 height 17
click at [831, 123] on img at bounding box center [824, 113] width 67 height 67
click at [827, 118] on img at bounding box center [824, 113] width 67 height 67
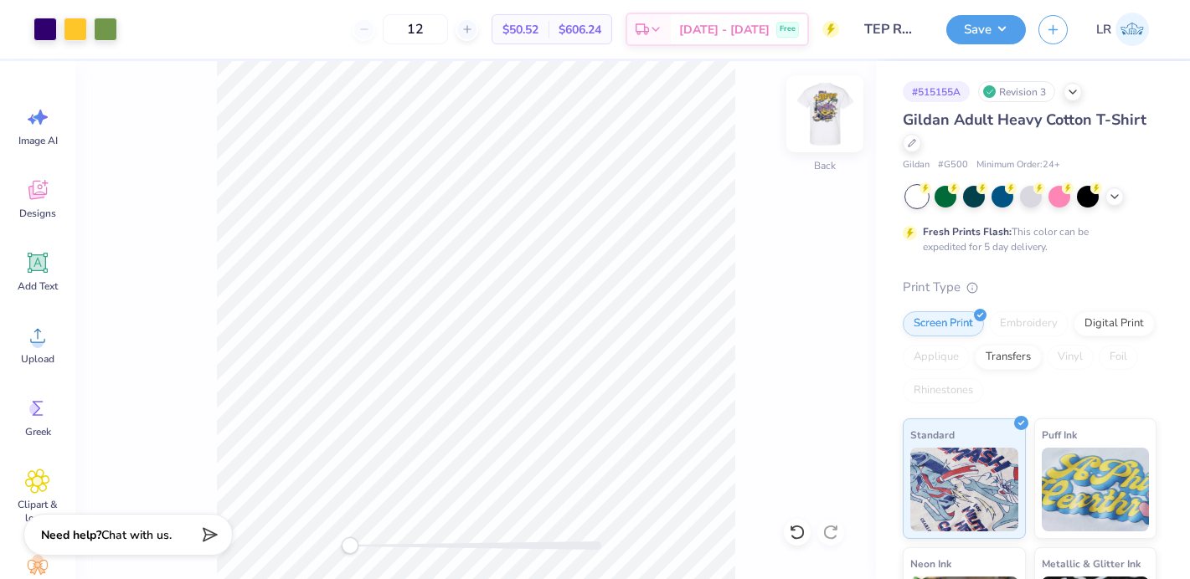
click at [811, 123] on img at bounding box center [824, 113] width 67 height 67
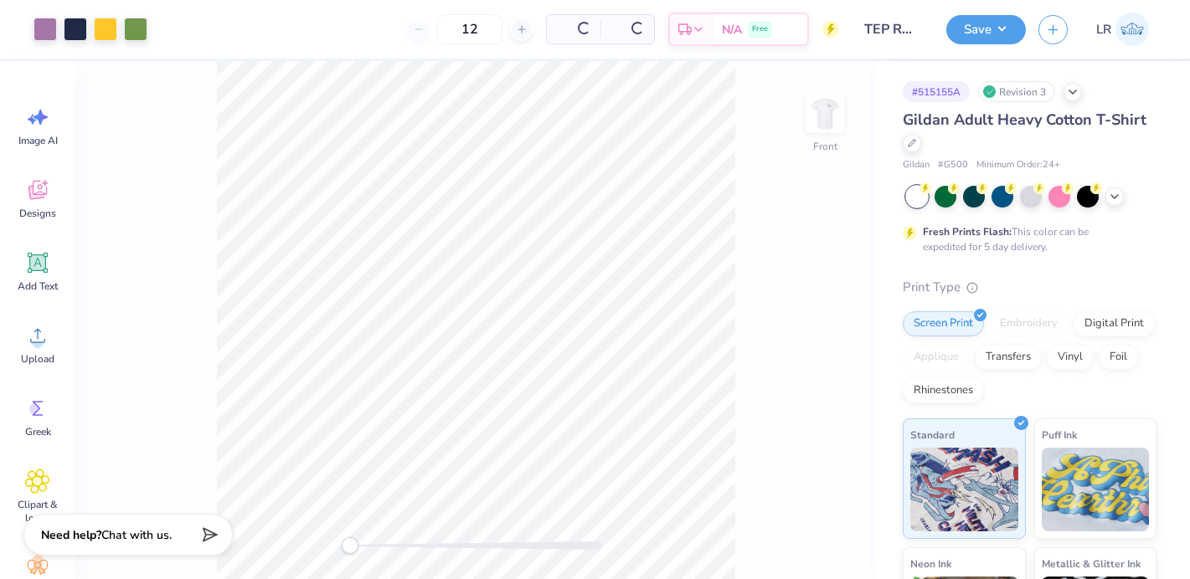
click at [811, 123] on img at bounding box center [824, 113] width 33 height 33
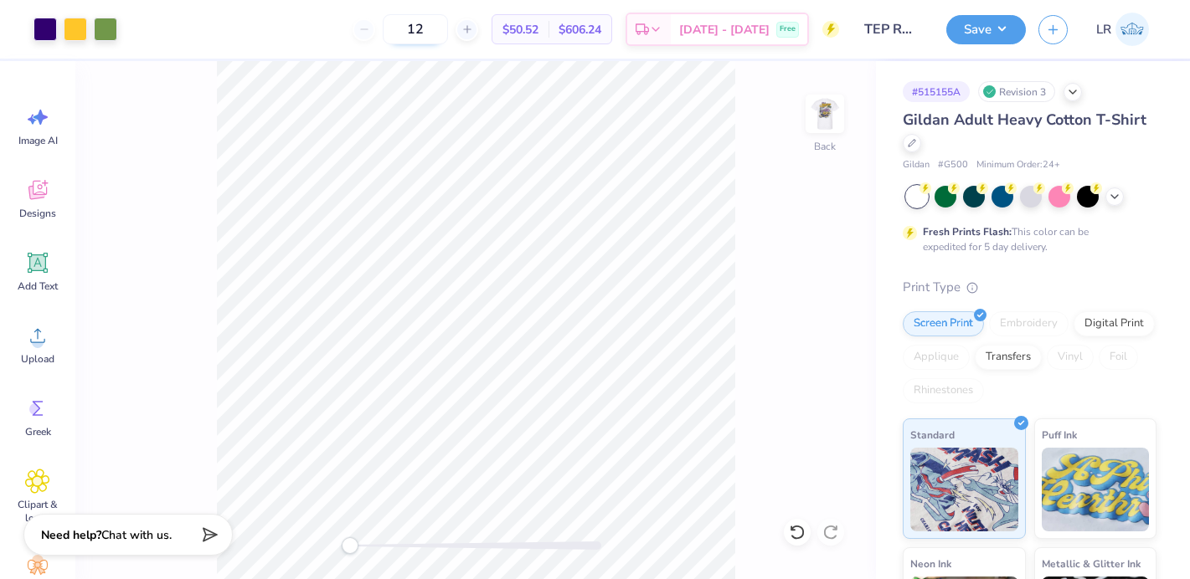
click at [448, 38] on input "12" at bounding box center [415, 29] width 65 height 30
type input "1"
click at [816, 121] on img at bounding box center [824, 113] width 67 height 67
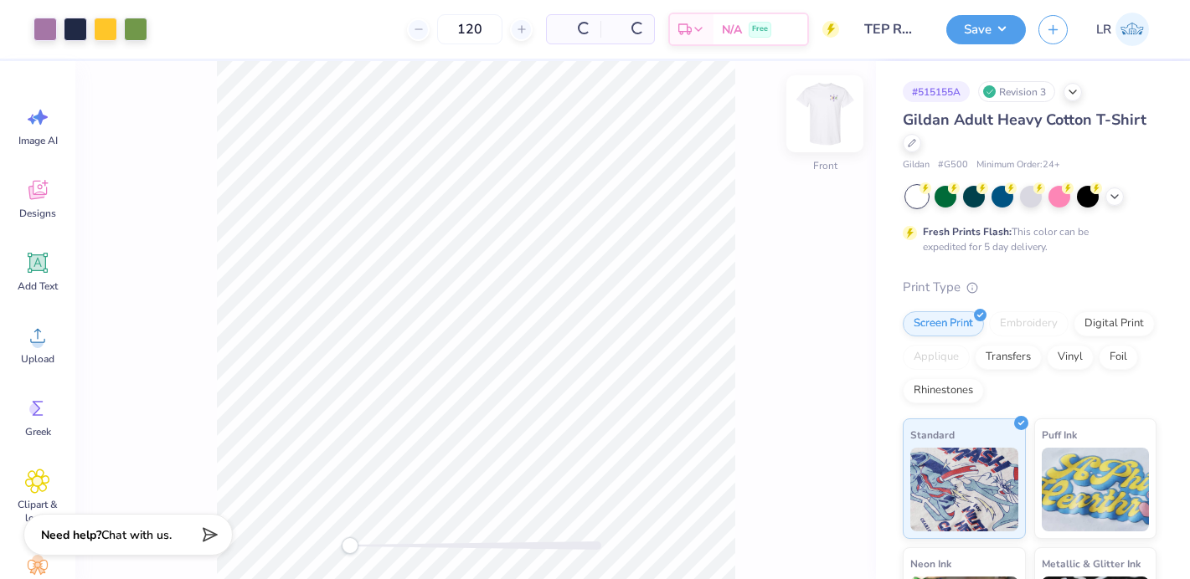
click at [823, 119] on img at bounding box center [824, 113] width 67 height 67
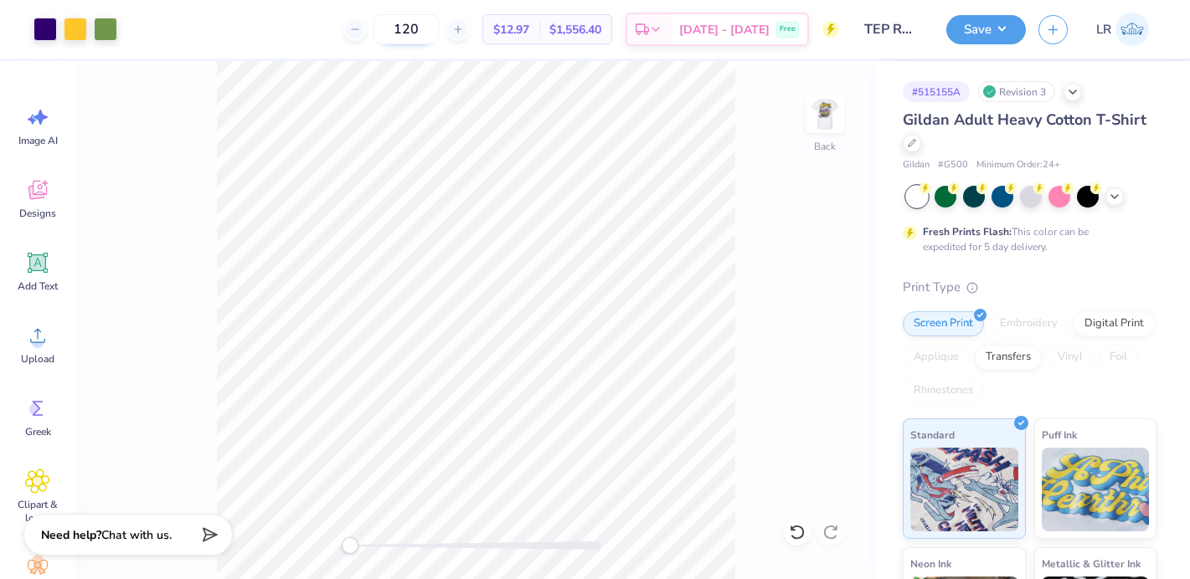
click at [439, 33] on input "120" at bounding box center [405, 29] width 65 height 30
type input "150"
click at [832, 117] on img at bounding box center [824, 113] width 67 height 67
click at [825, 112] on img at bounding box center [824, 113] width 33 height 33
click at [798, 533] on icon at bounding box center [797, 532] width 17 height 17
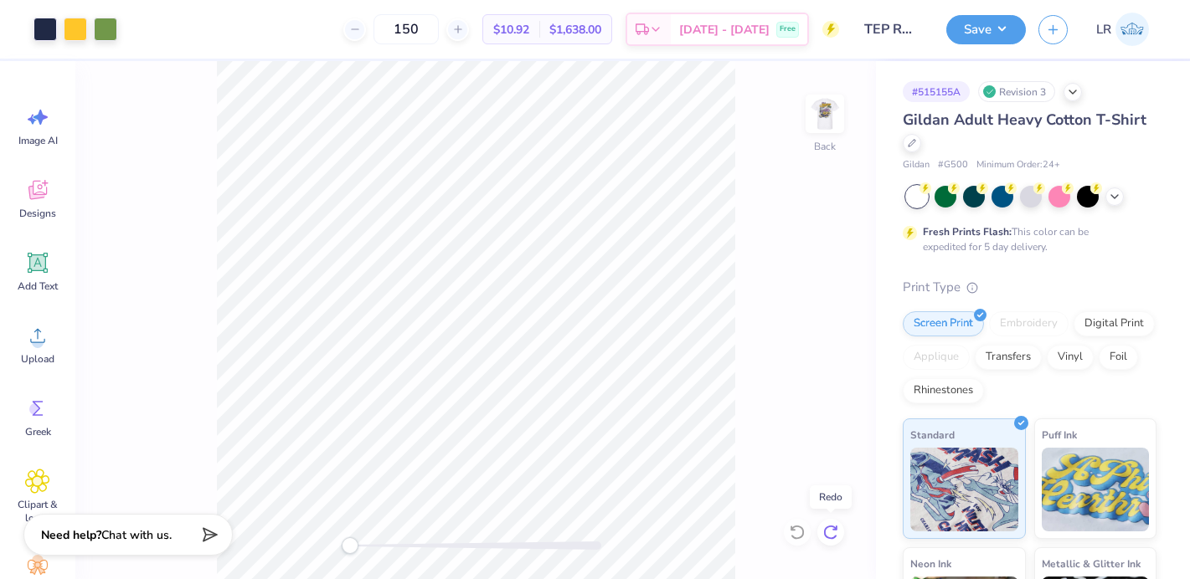
click at [831, 532] on icon at bounding box center [830, 532] width 17 height 17
click at [796, 527] on icon at bounding box center [797, 532] width 14 height 15
click at [826, 537] on icon at bounding box center [830, 532] width 14 height 15
click at [800, 540] on icon at bounding box center [797, 532] width 17 height 17
click at [826, 541] on div at bounding box center [830, 532] width 27 height 27
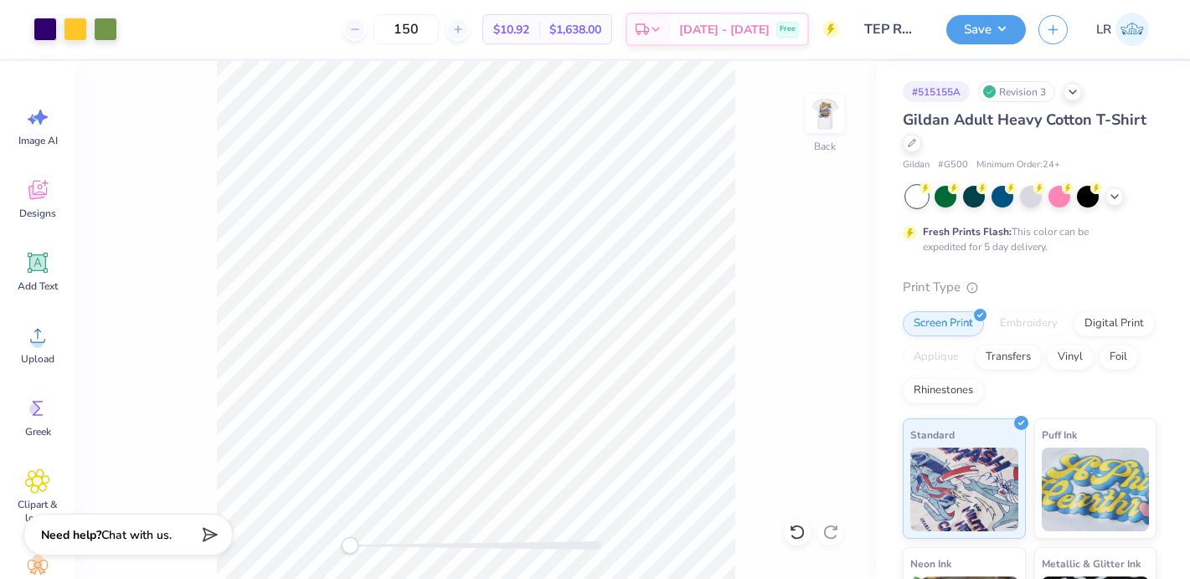
click at [801, 537] on icon at bounding box center [797, 532] width 14 height 15
click at [829, 538] on icon at bounding box center [830, 532] width 14 height 15
click at [799, 536] on icon at bounding box center [797, 532] width 17 height 17
click at [822, 534] on icon at bounding box center [830, 532] width 17 height 17
click at [802, 533] on icon at bounding box center [797, 532] width 14 height 15
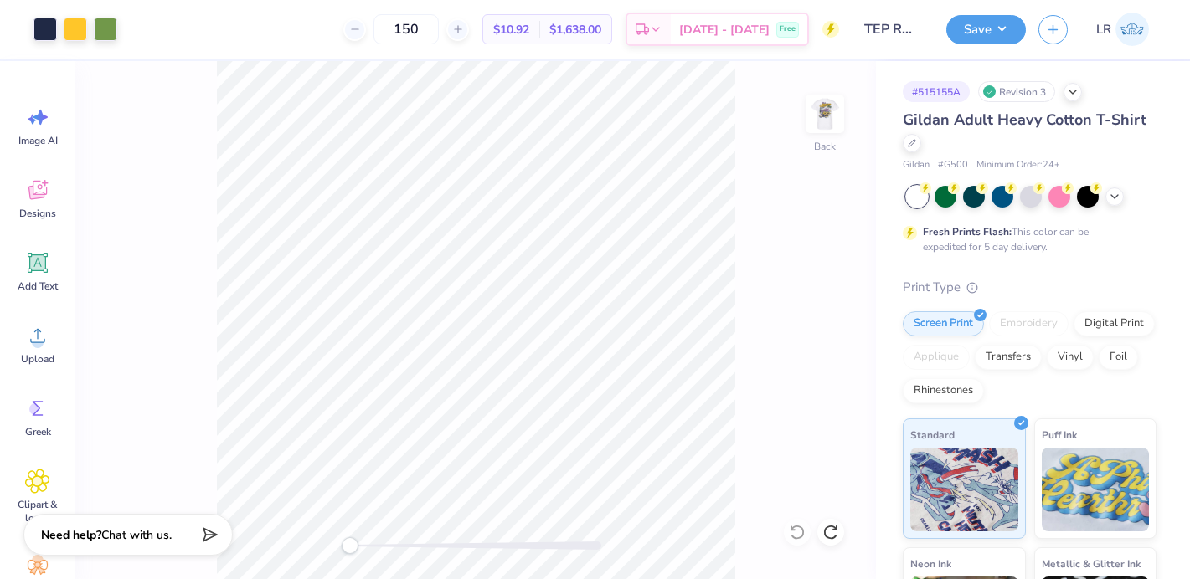
click at [827, 535] on icon at bounding box center [830, 532] width 17 height 17
click at [795, 529] on icon at bounding box center [797, 532] width 17 height 17
